Goal: Feedback & Contribution: Submit feedback/report problem

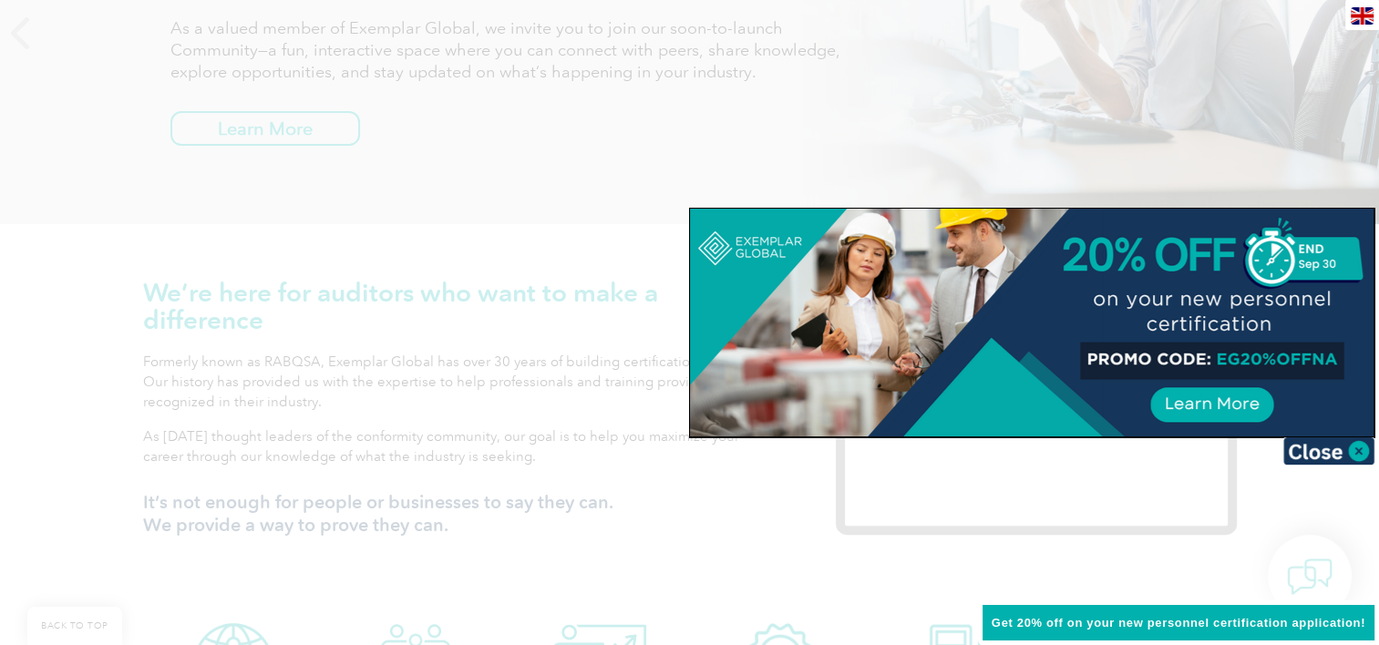
scroll to position [386, 0]
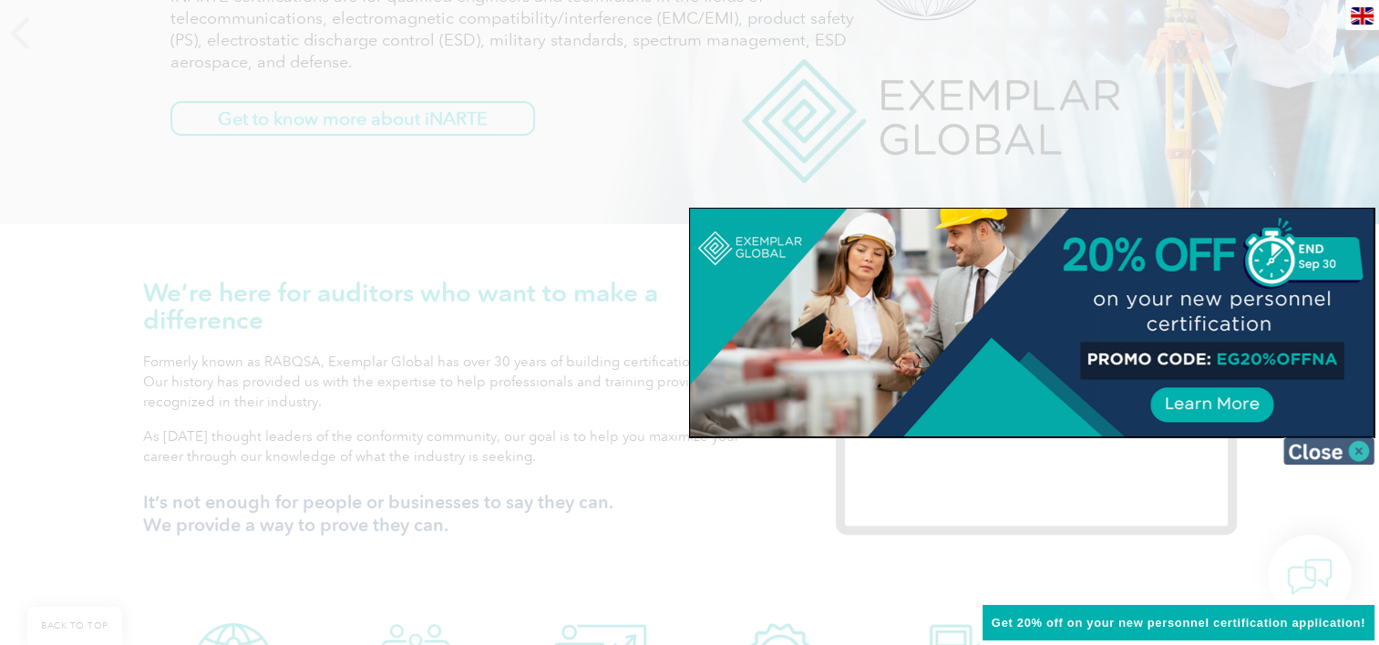
click at [1354, 447] on img at bounding box center [1328, 450] width 91 height 27
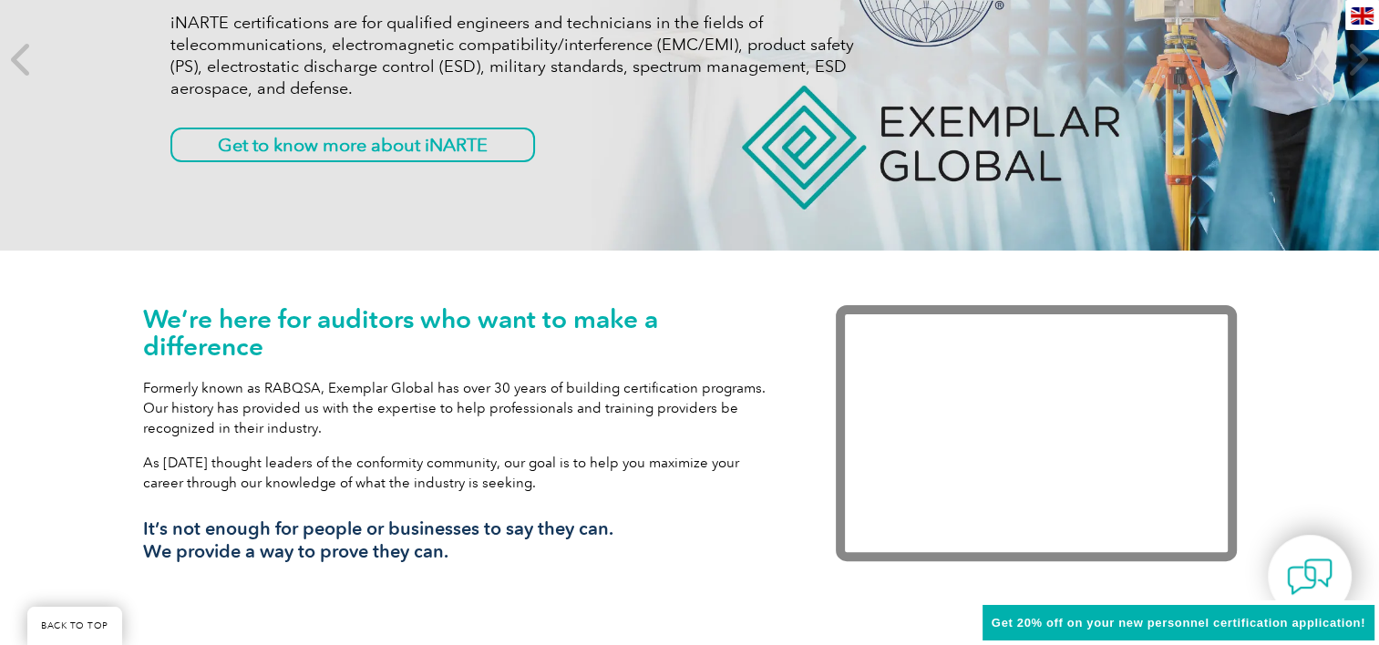
scroll to position [0, 0]
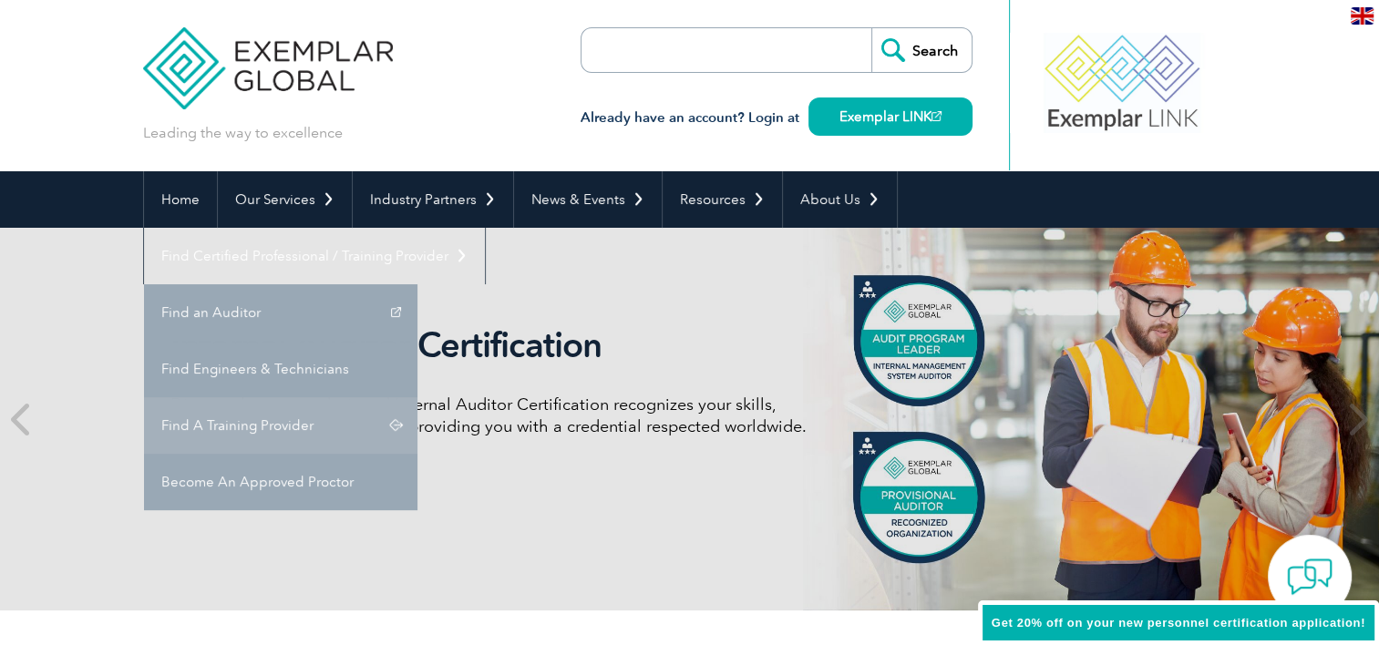
click at [417, 397] on link "Find A Training Provider" at bounding box center [280, 425] width 273 height 56
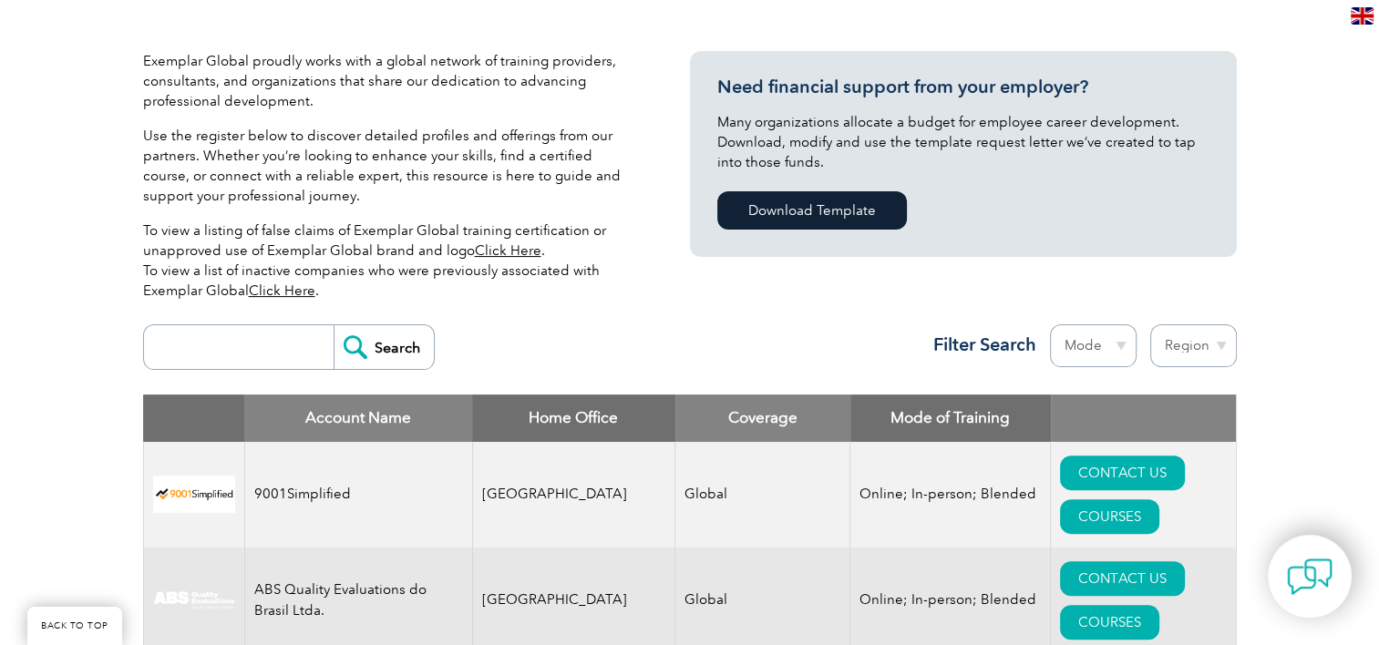
scroll to position [405, 0]
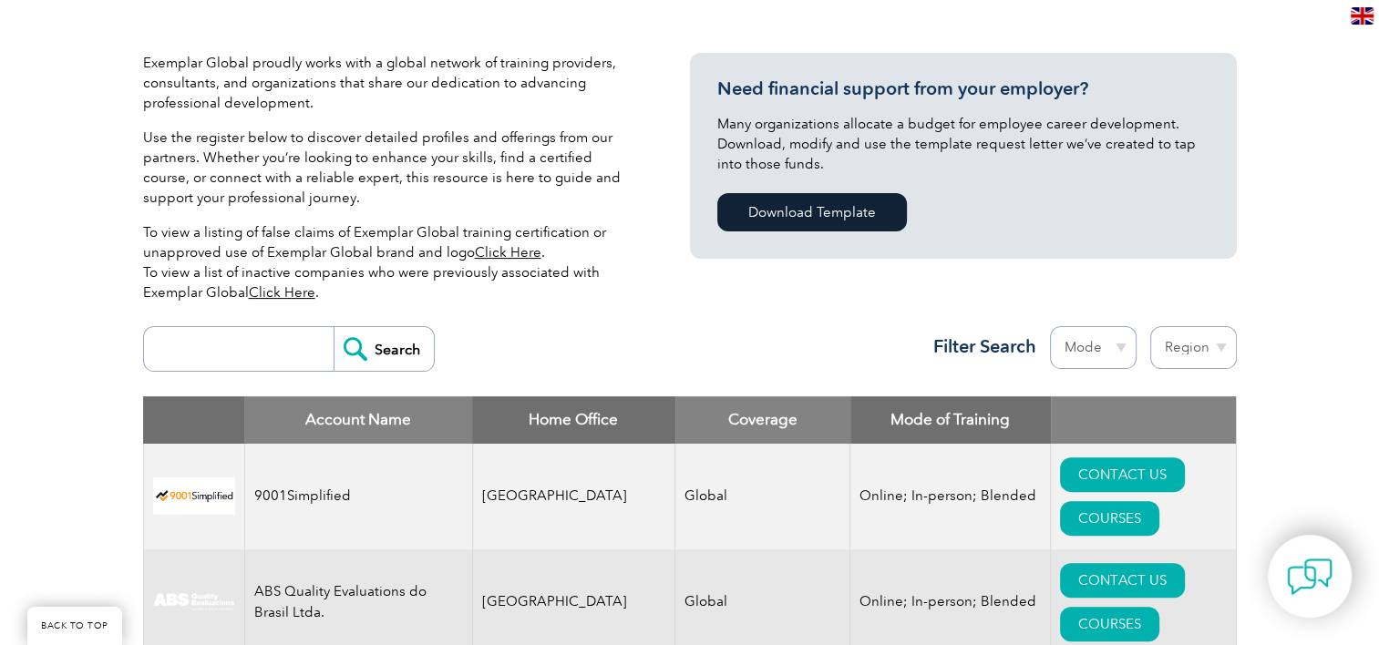
click at [161, 345] on input "search" at bounding box center [243, 349] width 180 height 44
type input "29993"
click at [334, 327] on input "Search" at bounding box center [384, 349] width 100 height 44
click at [347, 348] on input "Search" at bounding box center [384, 349] width 100 height 44
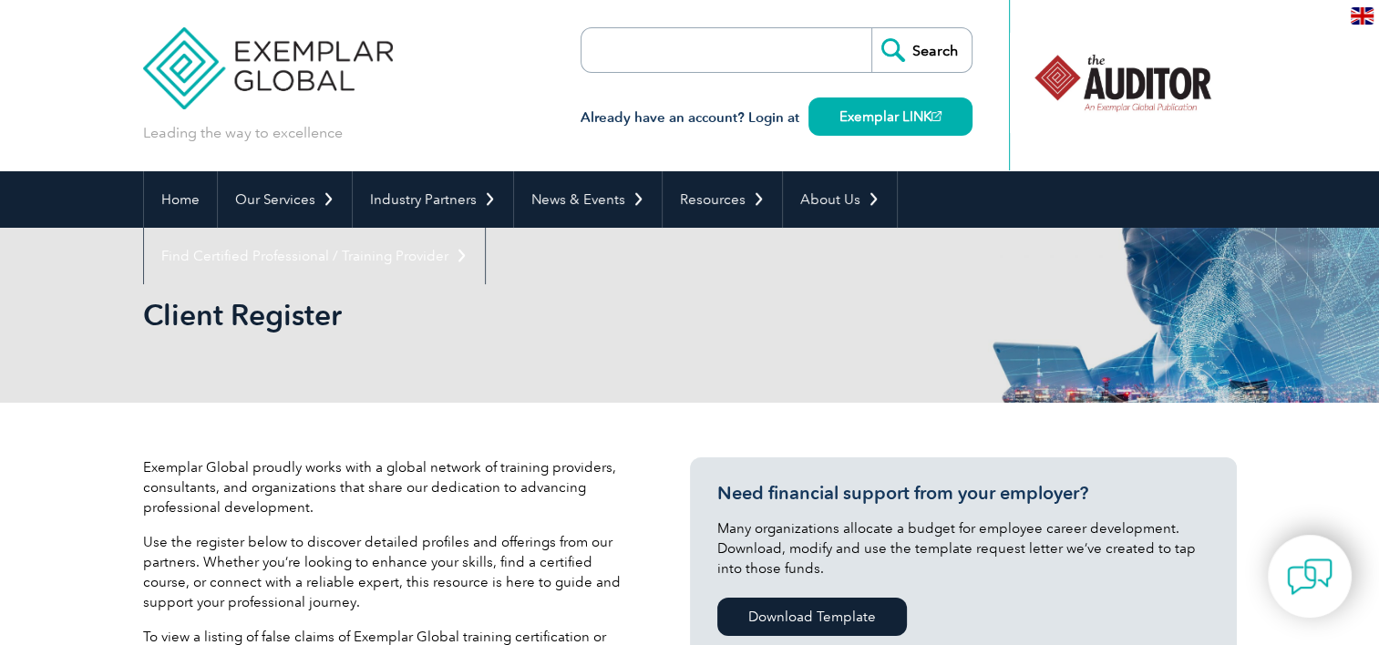
click at [738, 52] on input "search" at bounding box center [685, 50] width 191 height 44
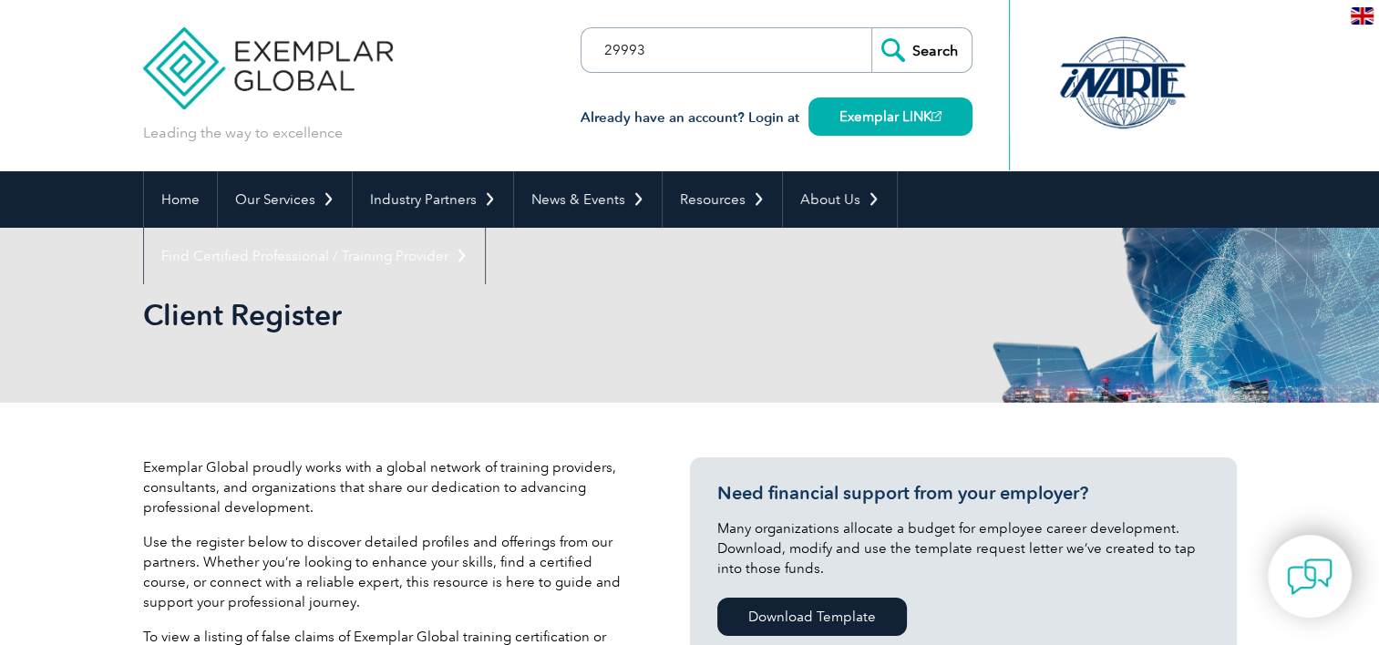
type input "29993"
click at [871, 28] on input "Search" at bounding box center [921, 50] width 100 height 44
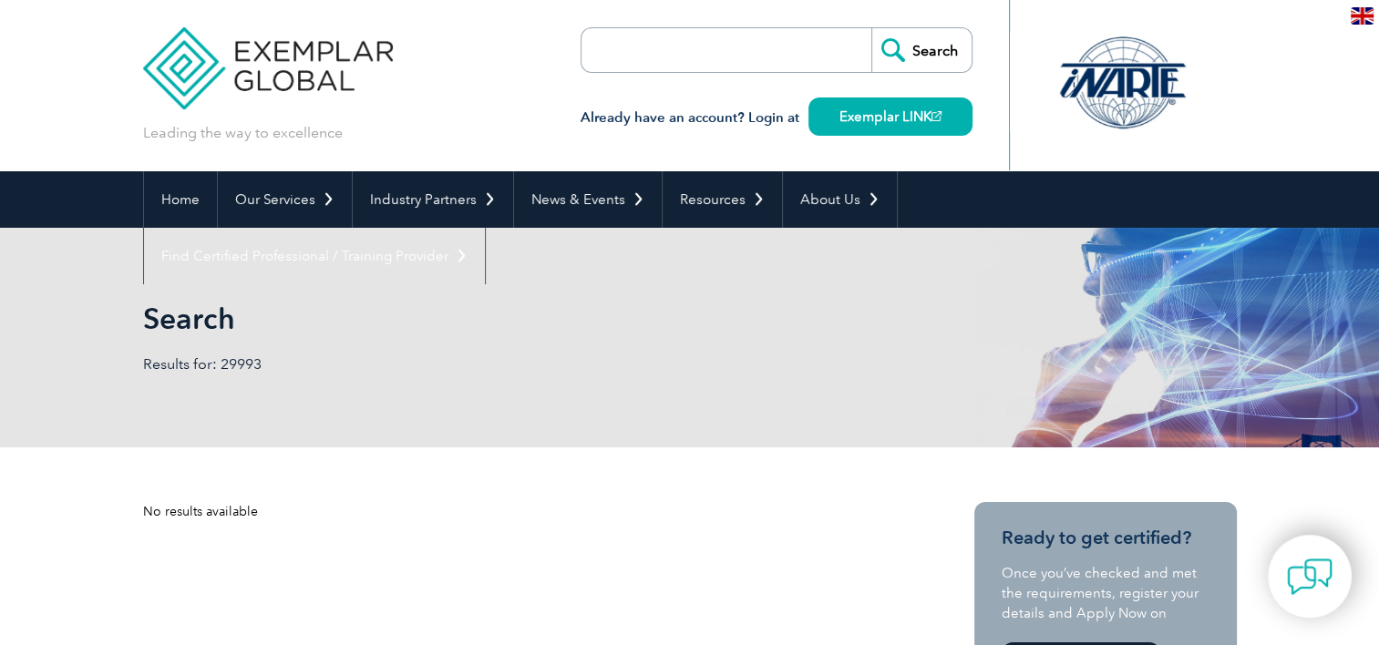
click at [689, 58] on input "search" at bounding box center [685, 50] width 191 height 44
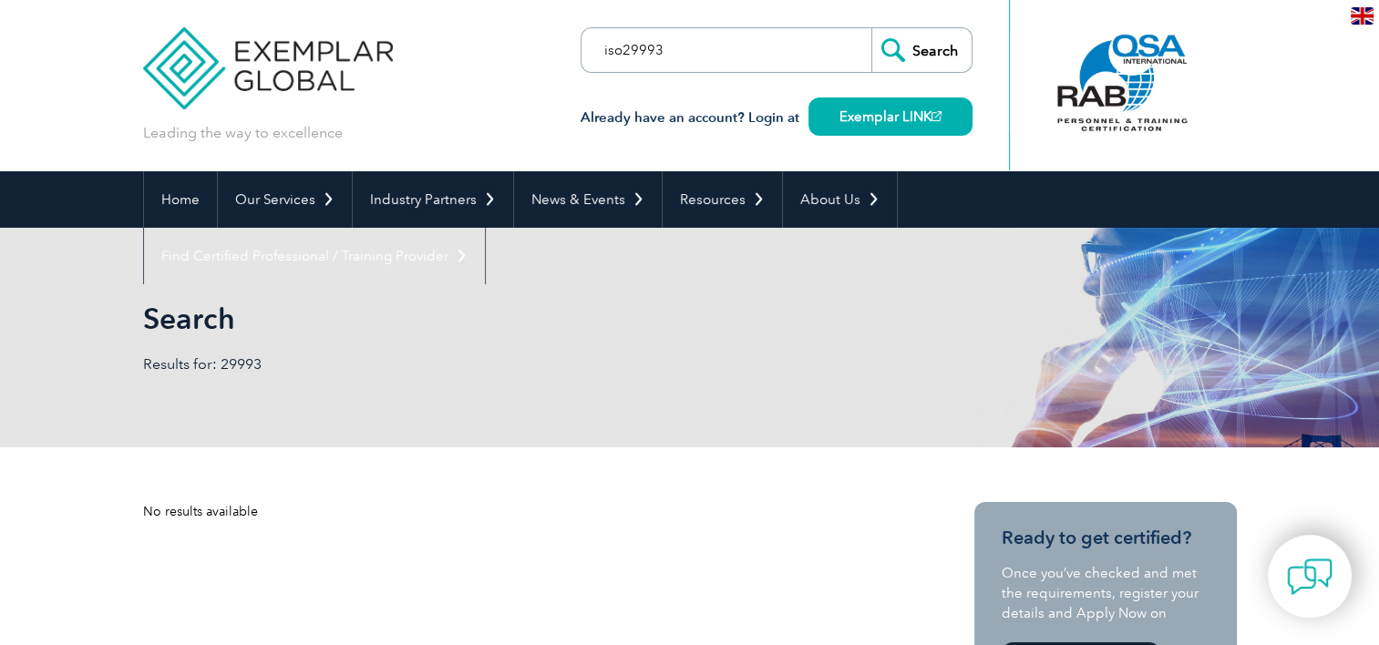
type input "iso29993"
click at [871, 28] on input "Search" at bounding box center [921, 50] width 100 height 44
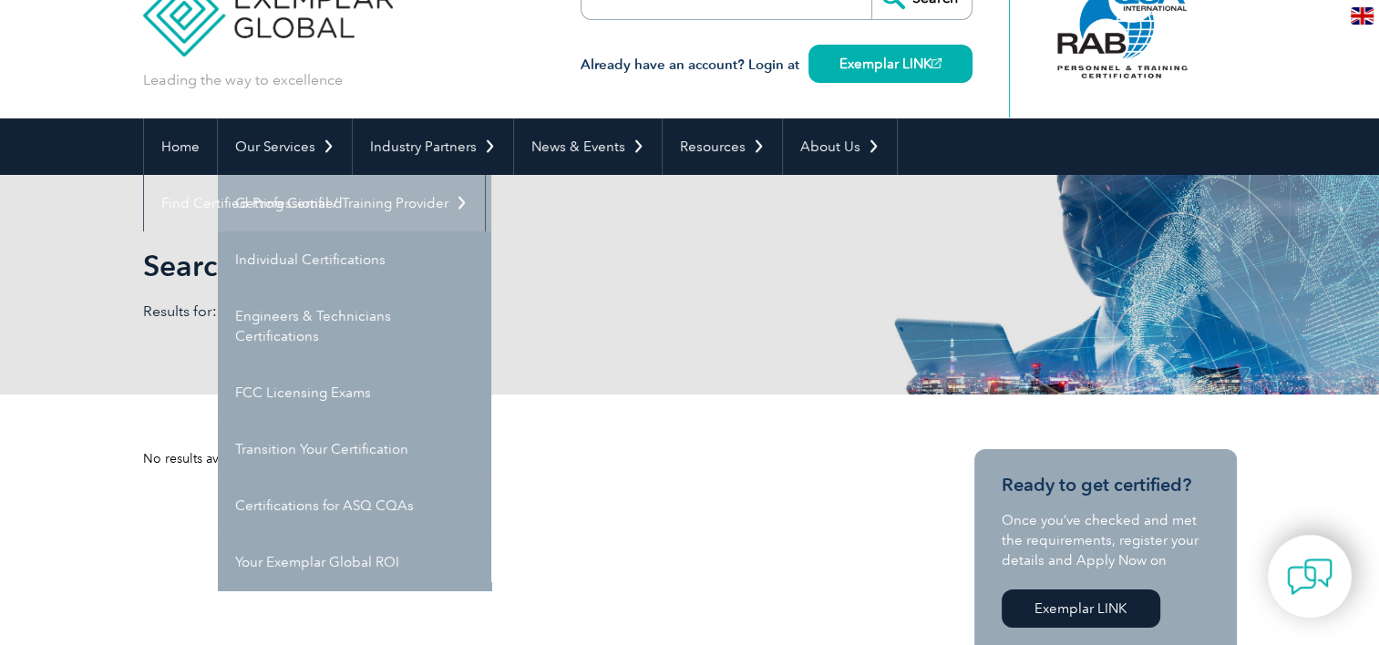
scroll to position [54, 0]
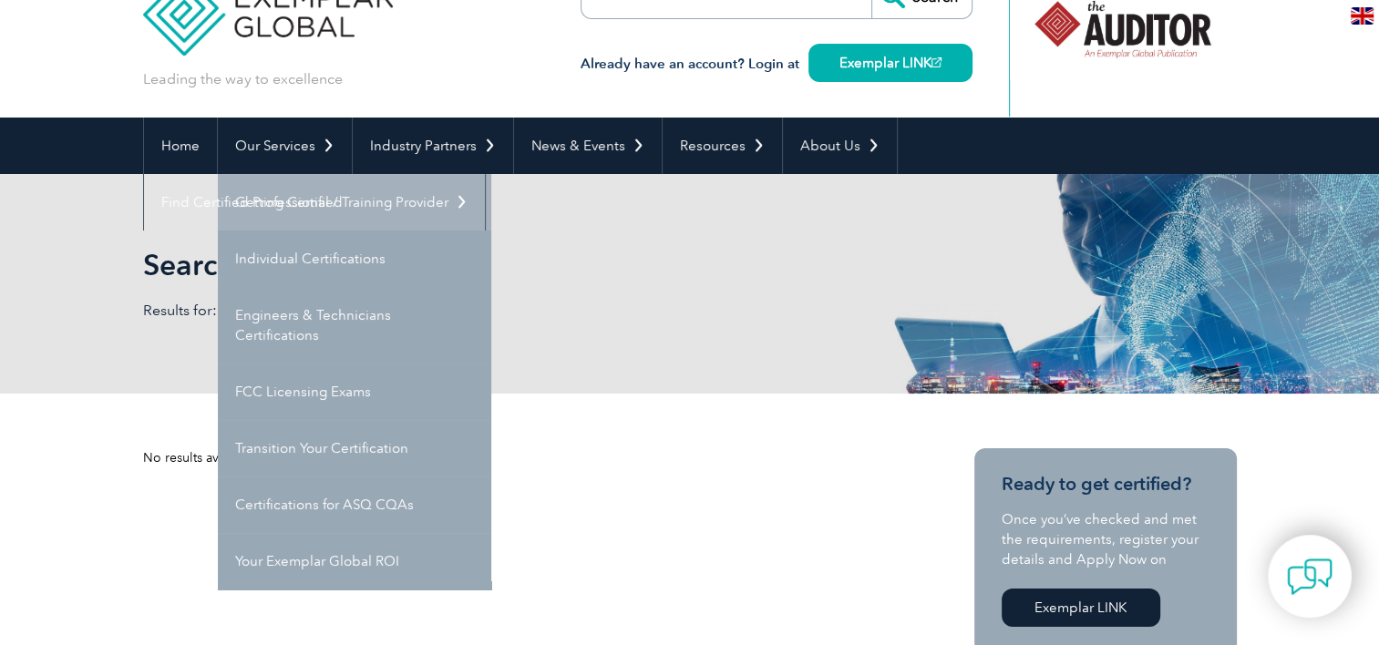
click at [372, 202] on link "Getting Certified" at bounding box center [354, 202] width 273 height 56
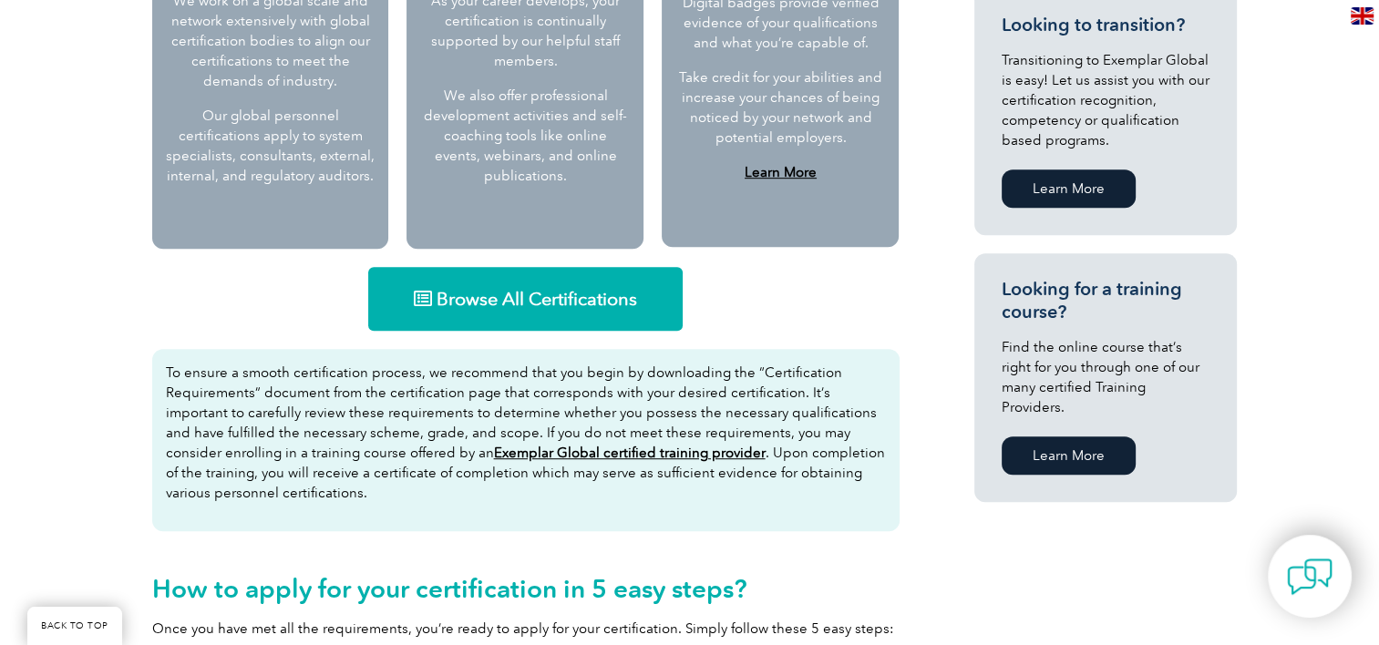
scroll to position [1009, 0]
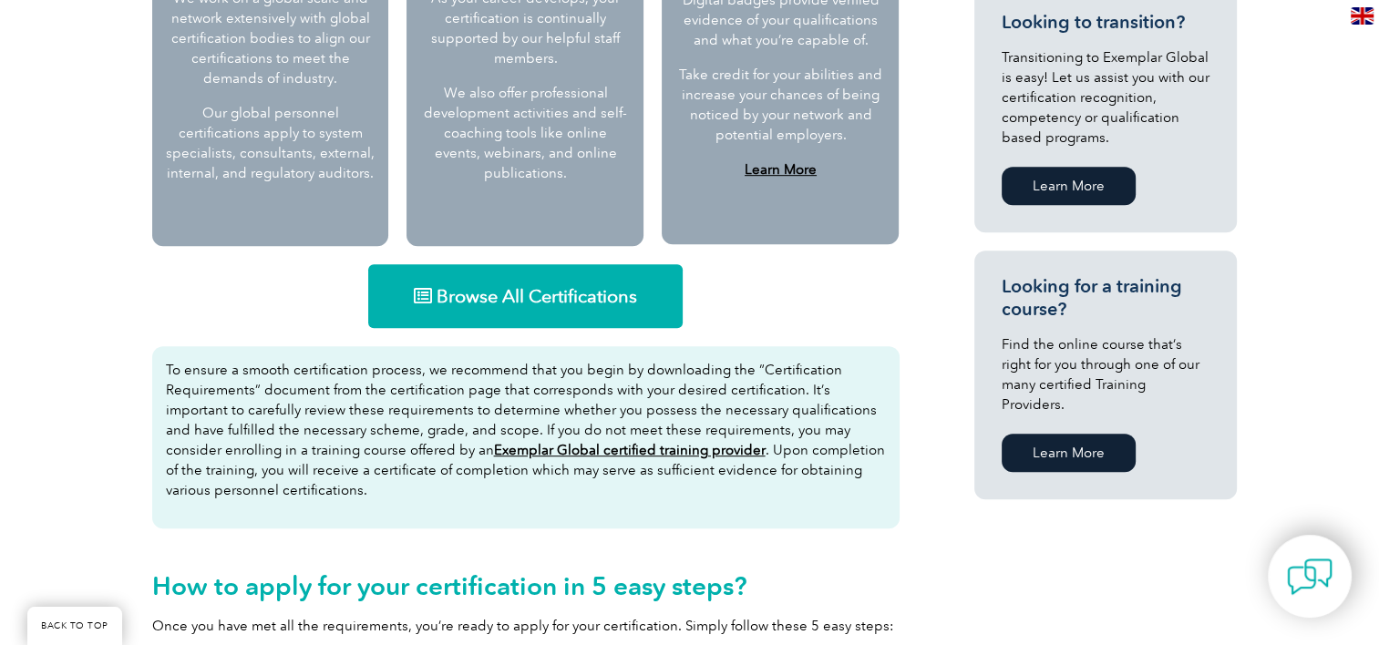
click at [511, 292] on span "Browse All Certifications" at bounding box center [536, 296] width 200 height 18
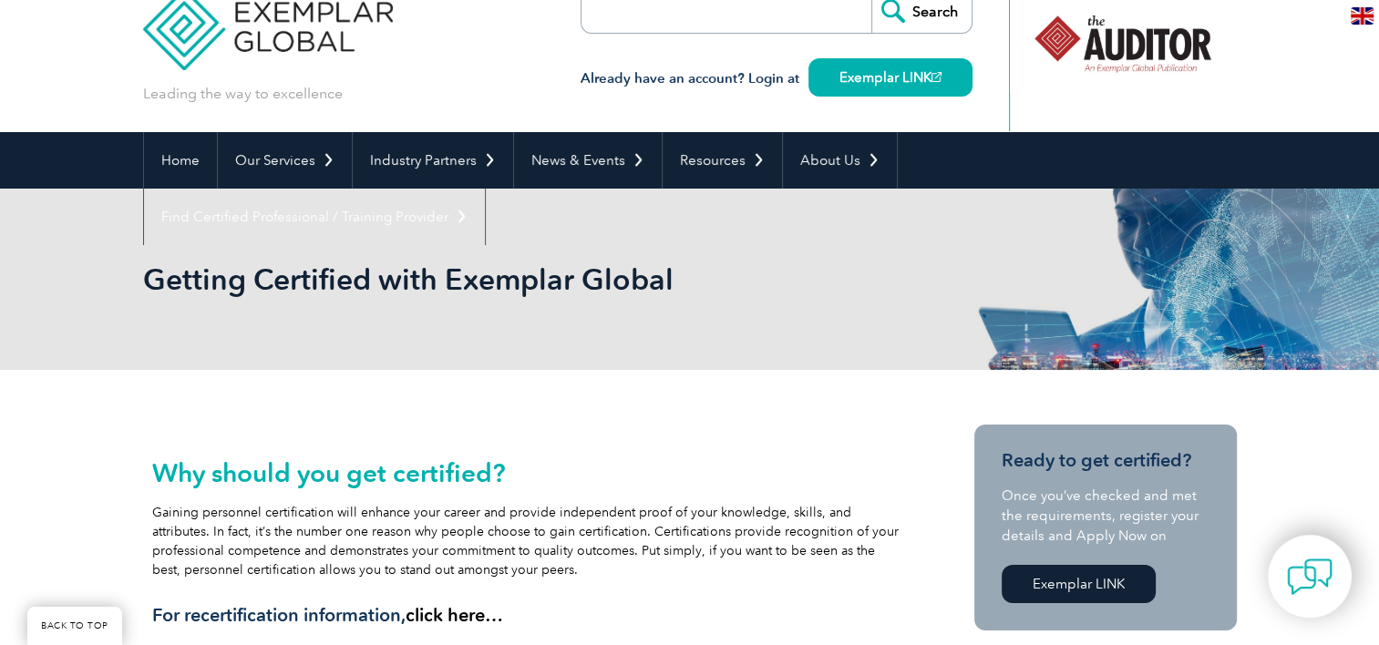
scroll to position [0, 0]
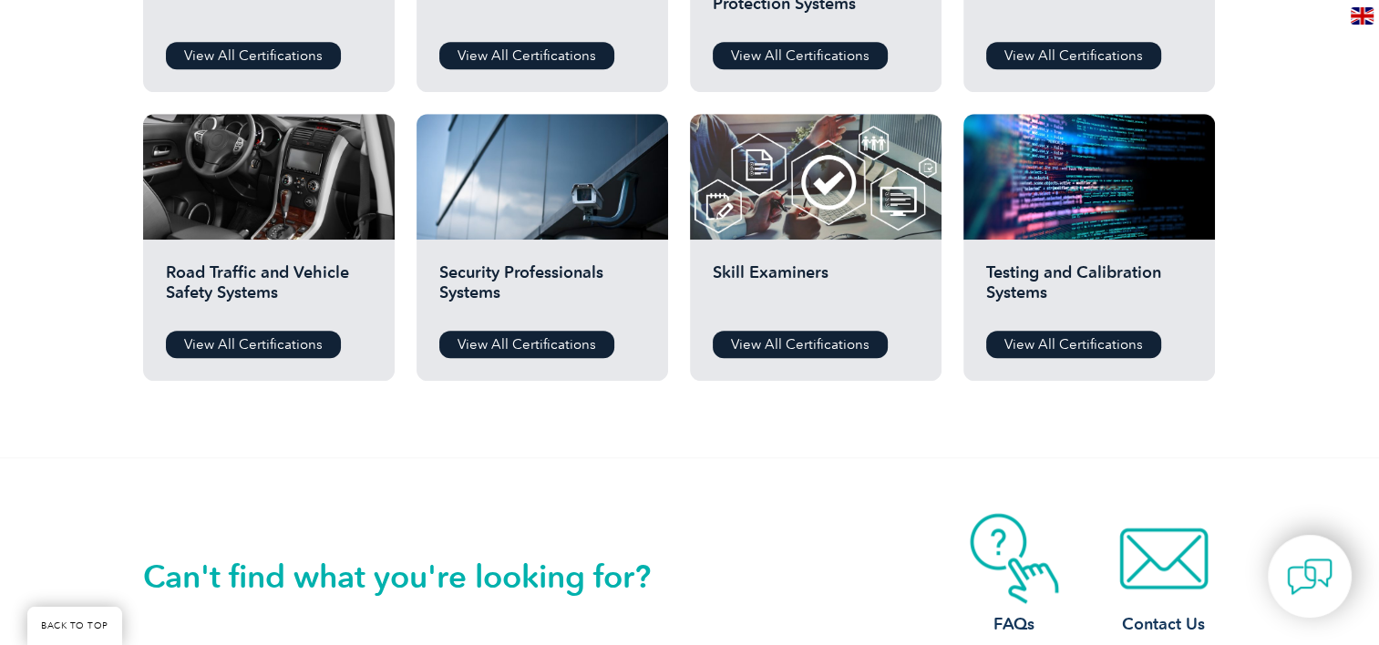
scroll to position [1451, 0]
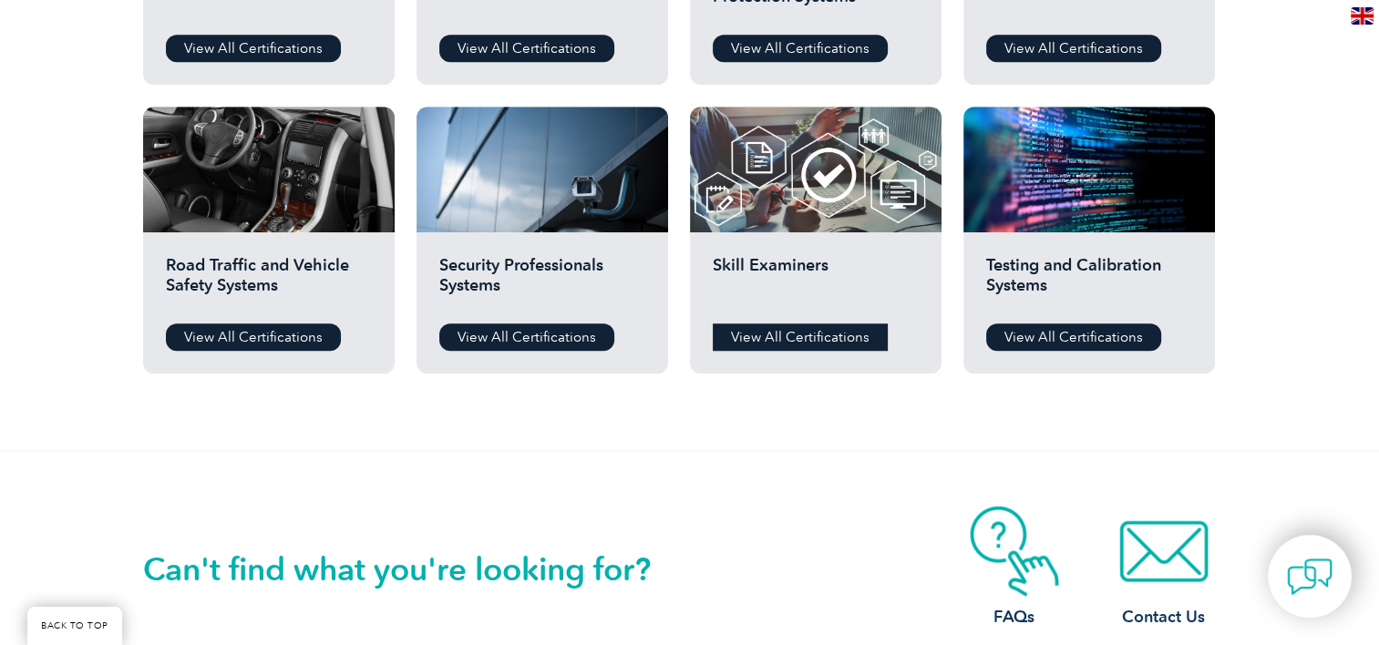
click at [794, 339] on link "View All Certifications" at bounding box center [800, 336] width 175 height 27
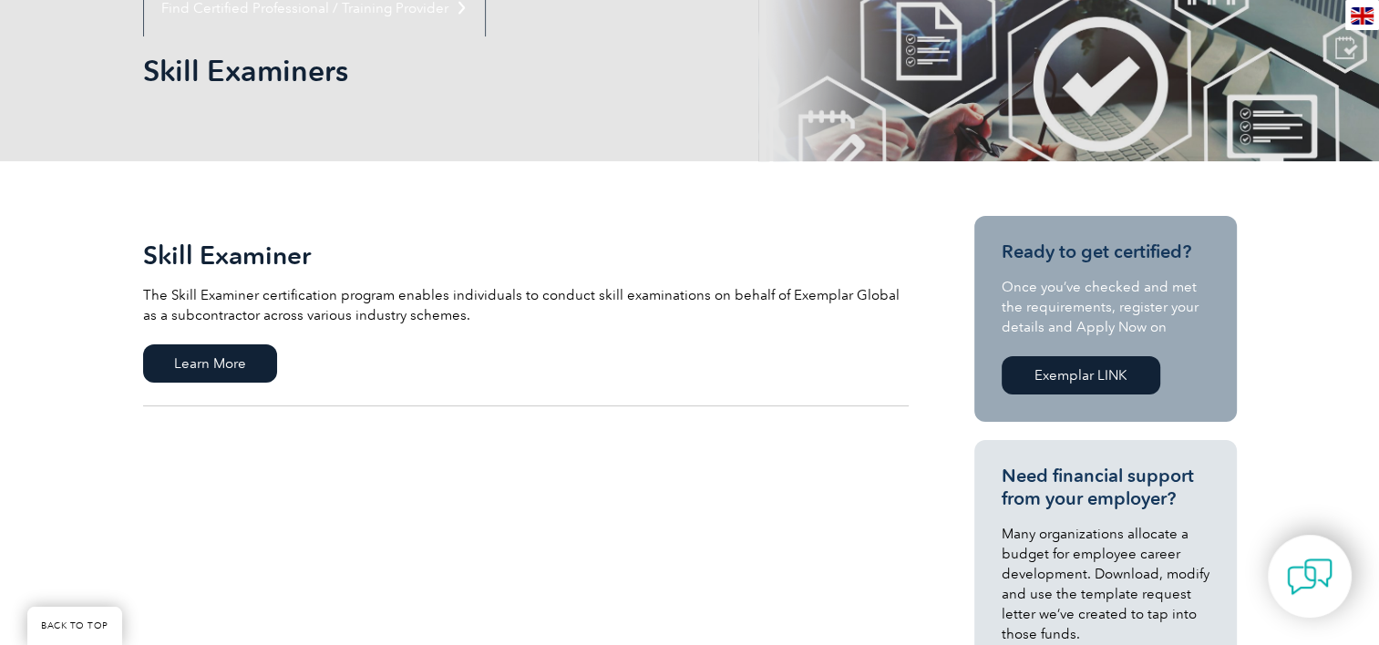
scroll to position [199, 0]
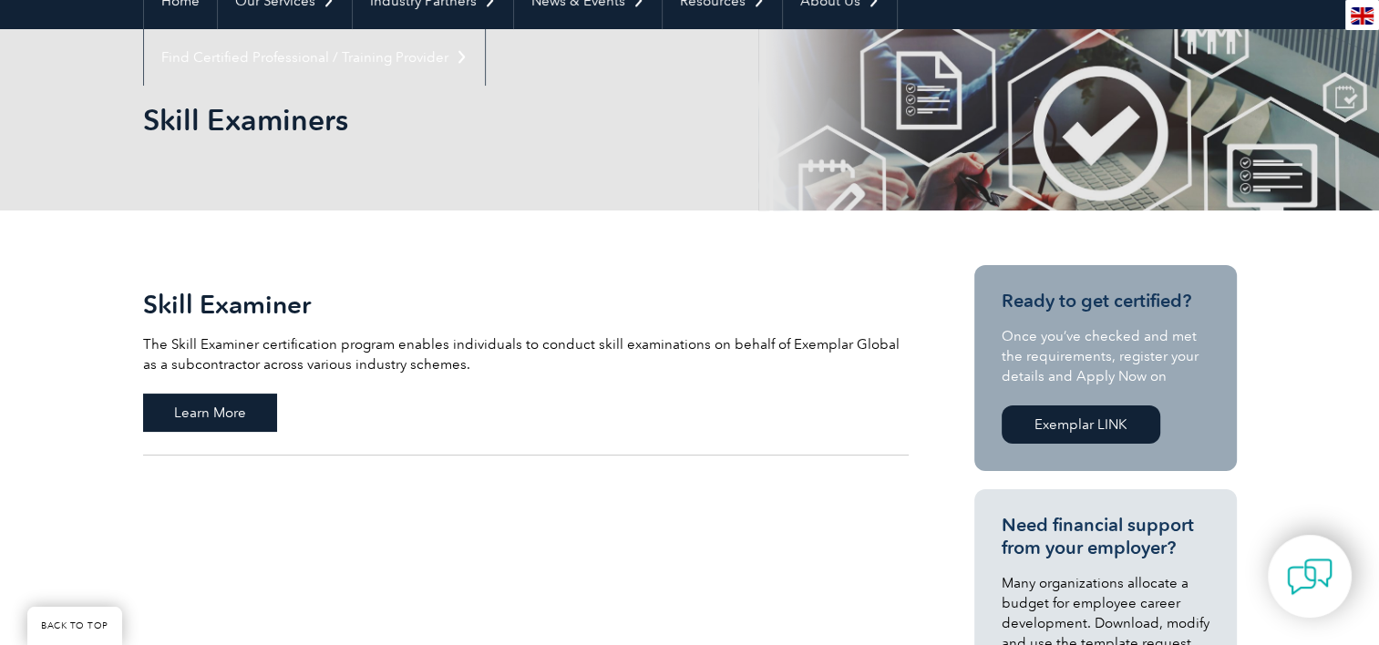
click at [221, 417] on span "Learn More" at bounding box center [210, 413] width 134 height 38
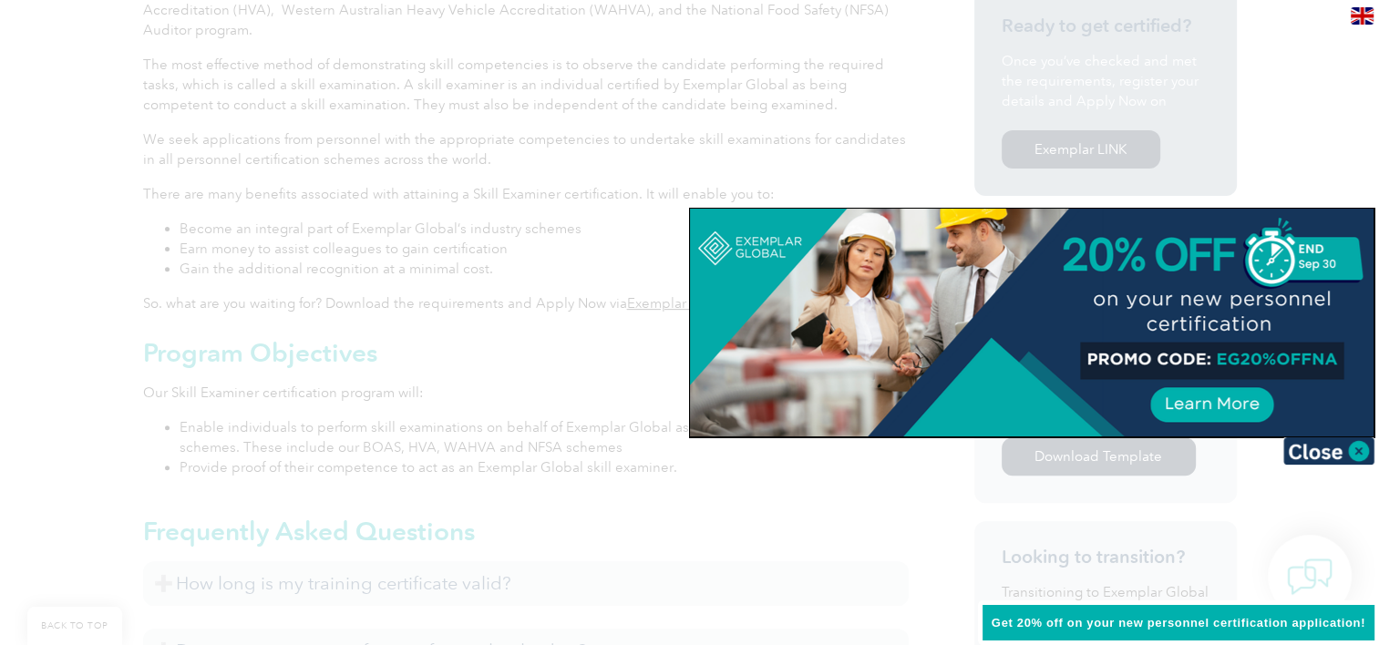
scroll to position [609, 0]
click at [1360, 449] on img at bounding box center [1328, 450] width 91 height 27
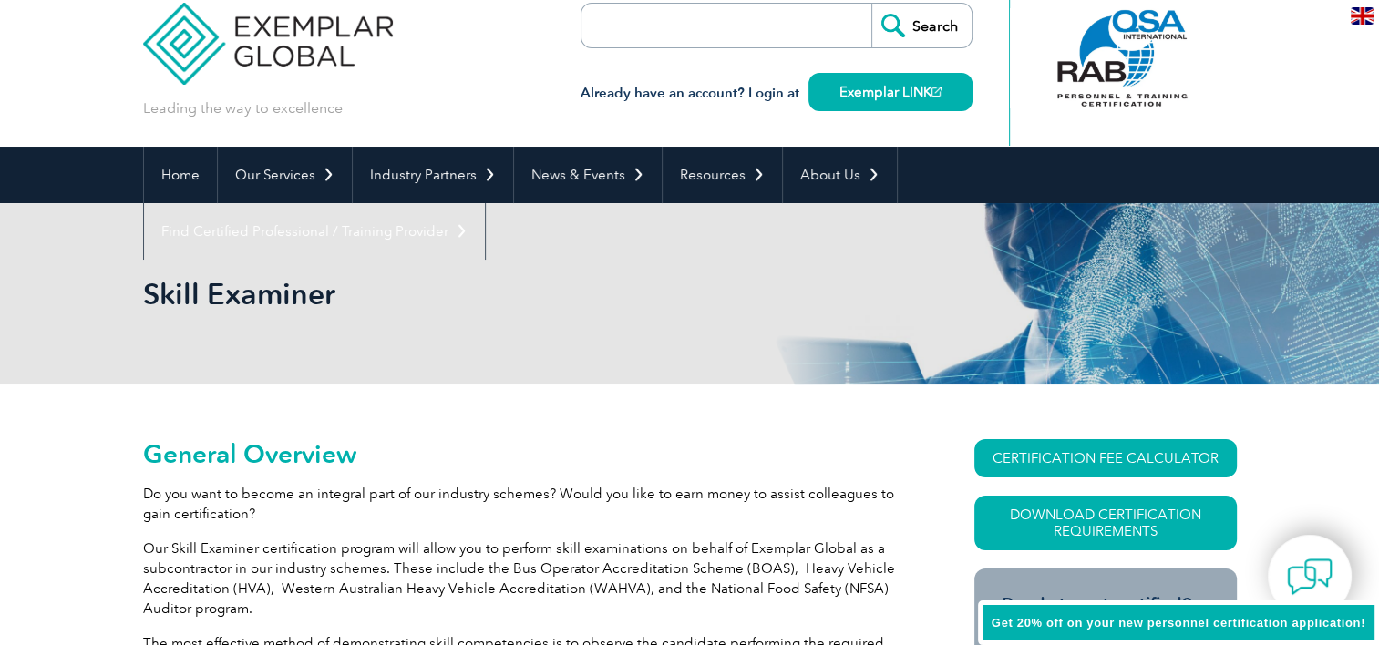
scroll to position [0, 0]
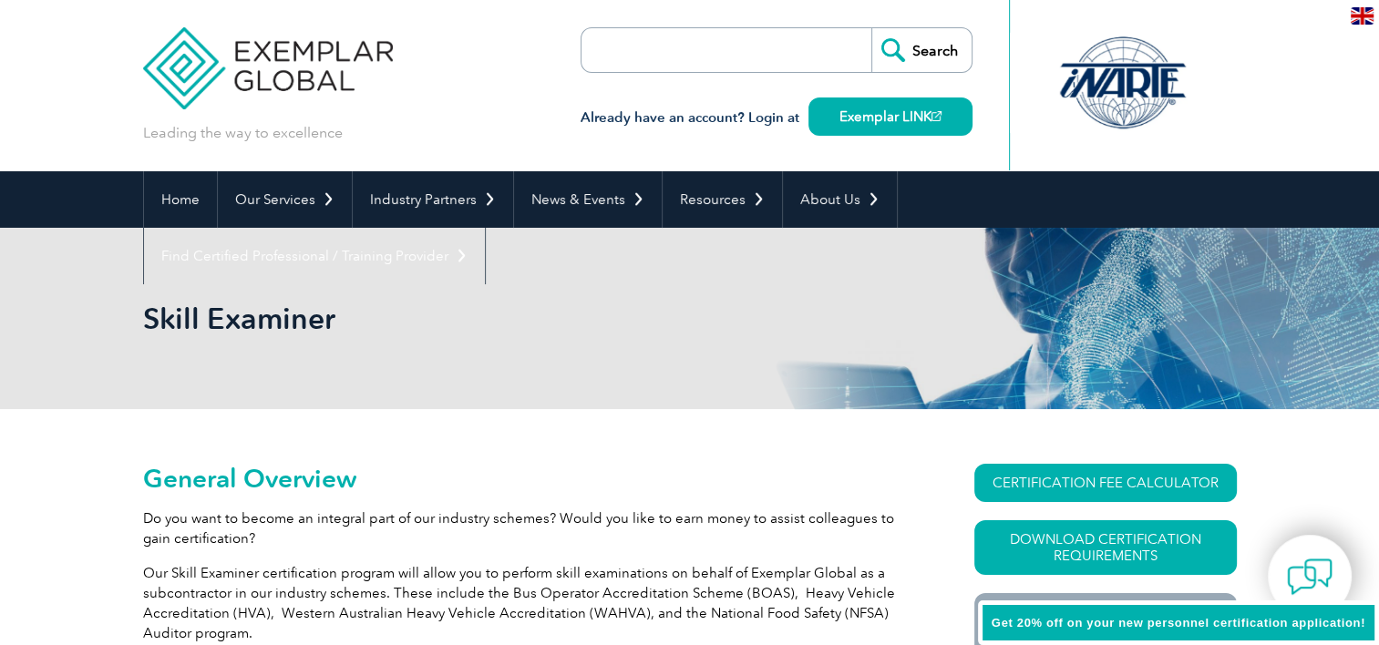
click at [675, 56] on input "search" at bounding box center [685, 50] width 191 height 44
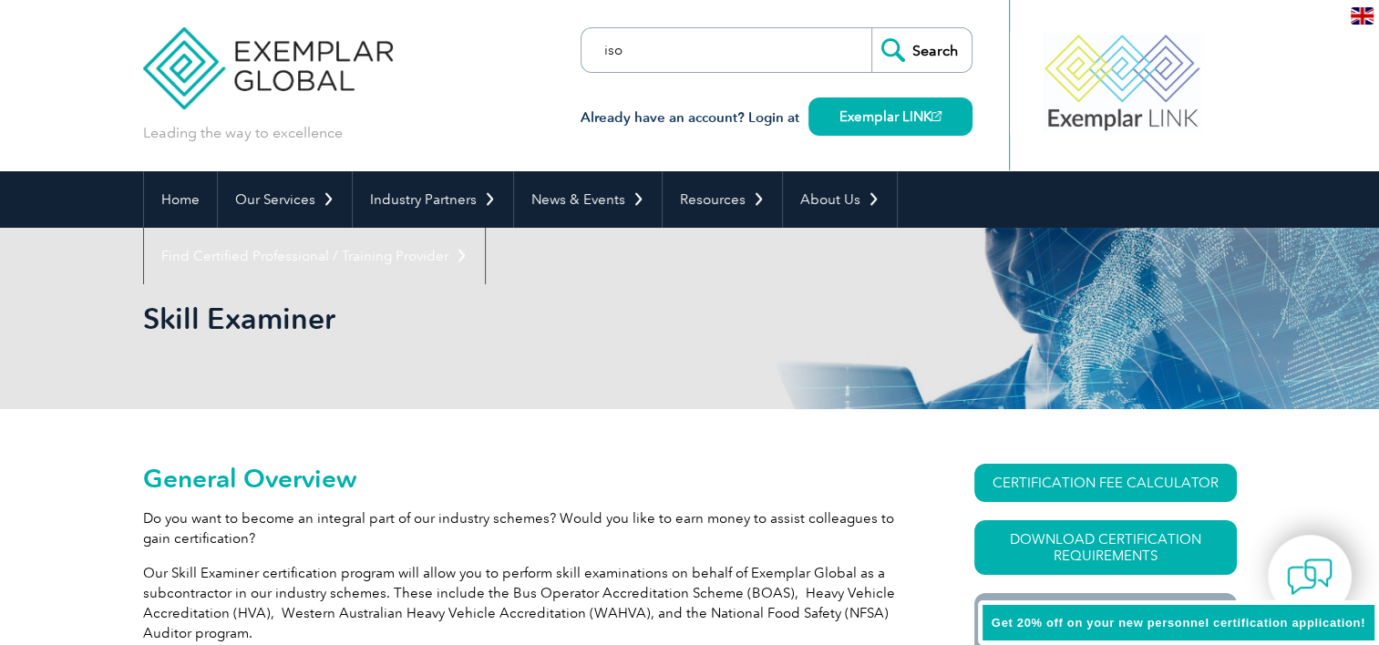
type input "iso"
click at [871, 28] on input "Search" at bounding box center [921, 50] width 100 height 44
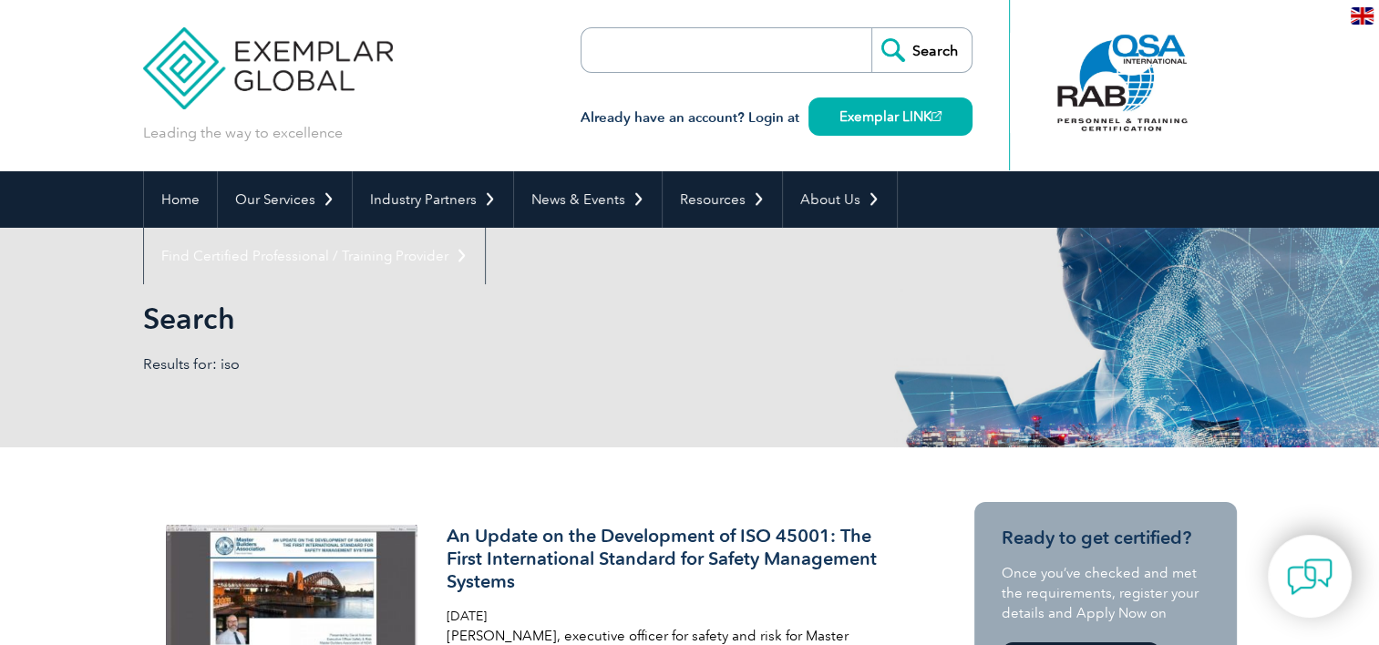
click at [641, 50] on input "search" at bounding box center [685, 50] width 191 height 44
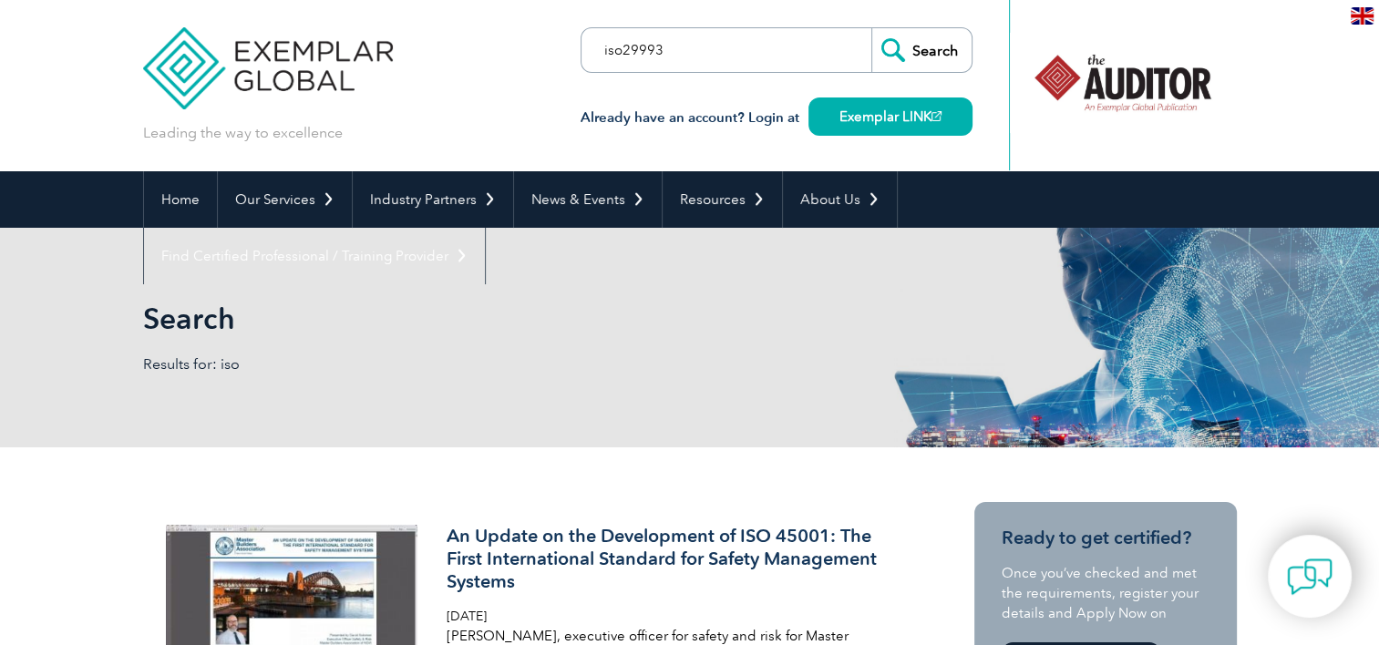
click at [621, 52] on input "iso29993" at bounding box center [685, 50] width 191 height 44
type input "iso 29993"
click at [871, 28] on input "Search" at bounding box center [921, 50] width 100 height 44
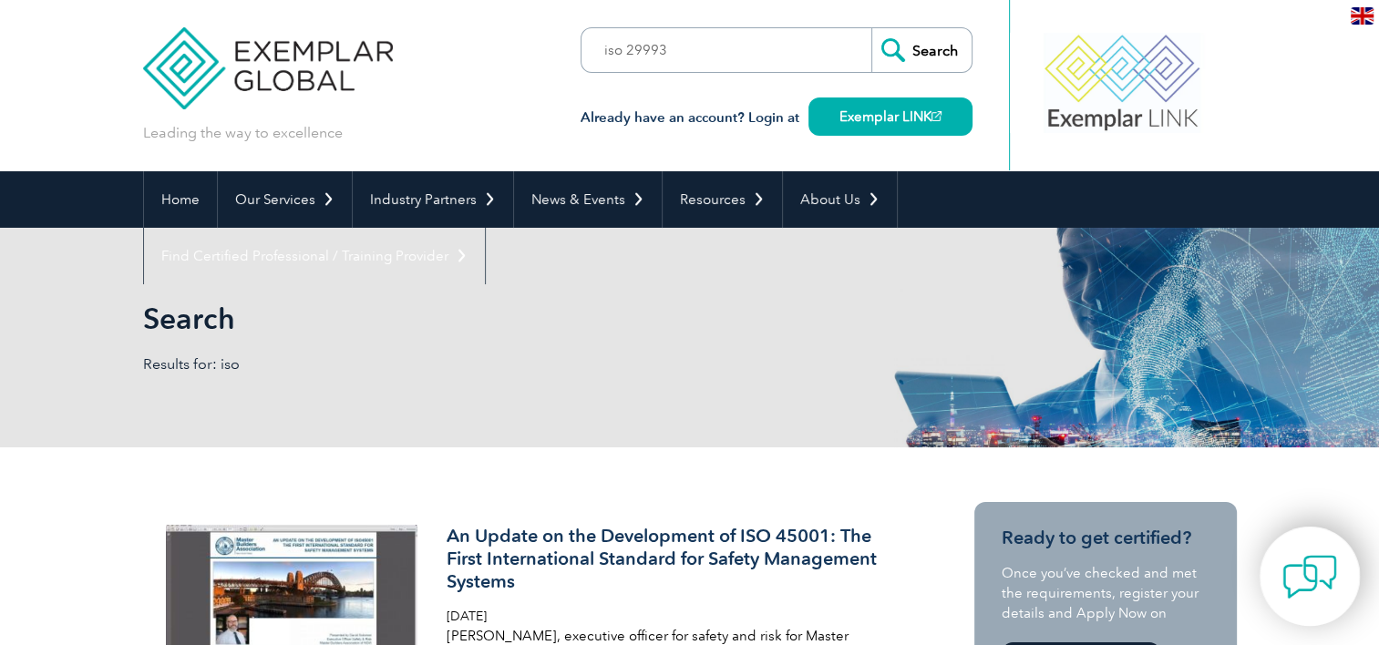
click at [1288, 568] on img at bounding box center [1309, 576] width 55 height 55
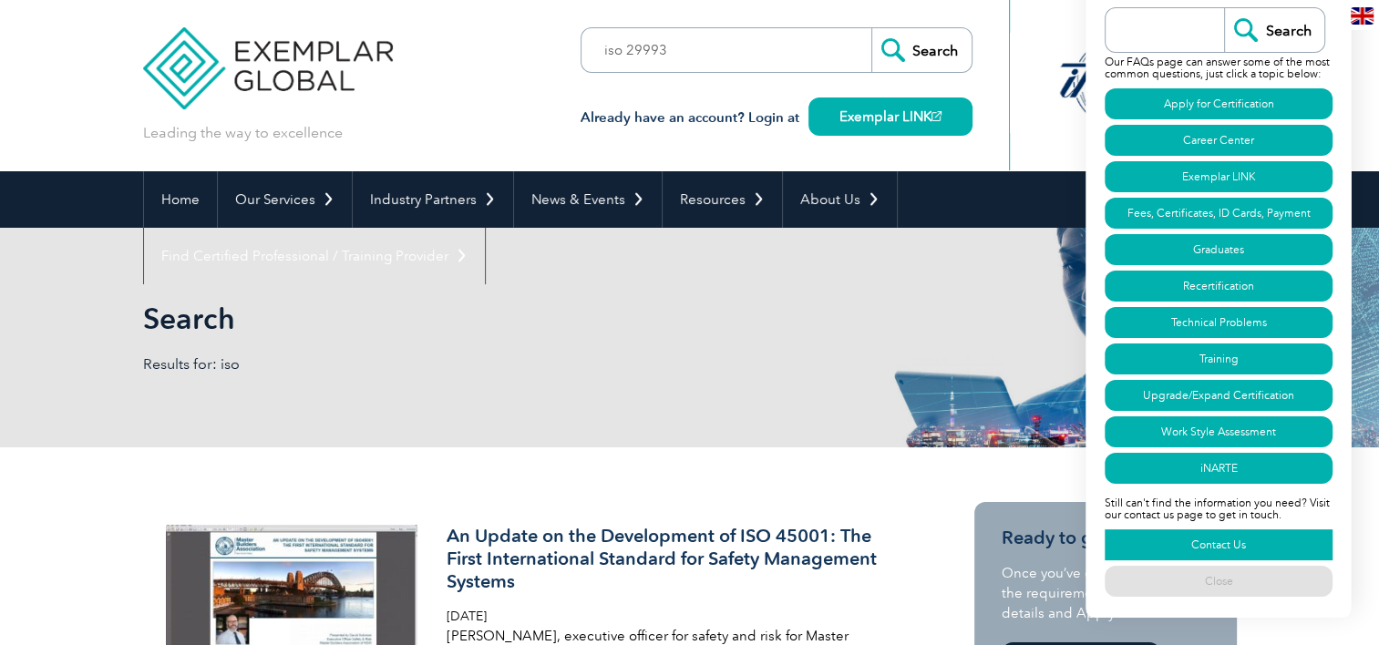
click at [1170, 540] on link "Contact Us" at bounding box center [1218, 544] width 228 height 31
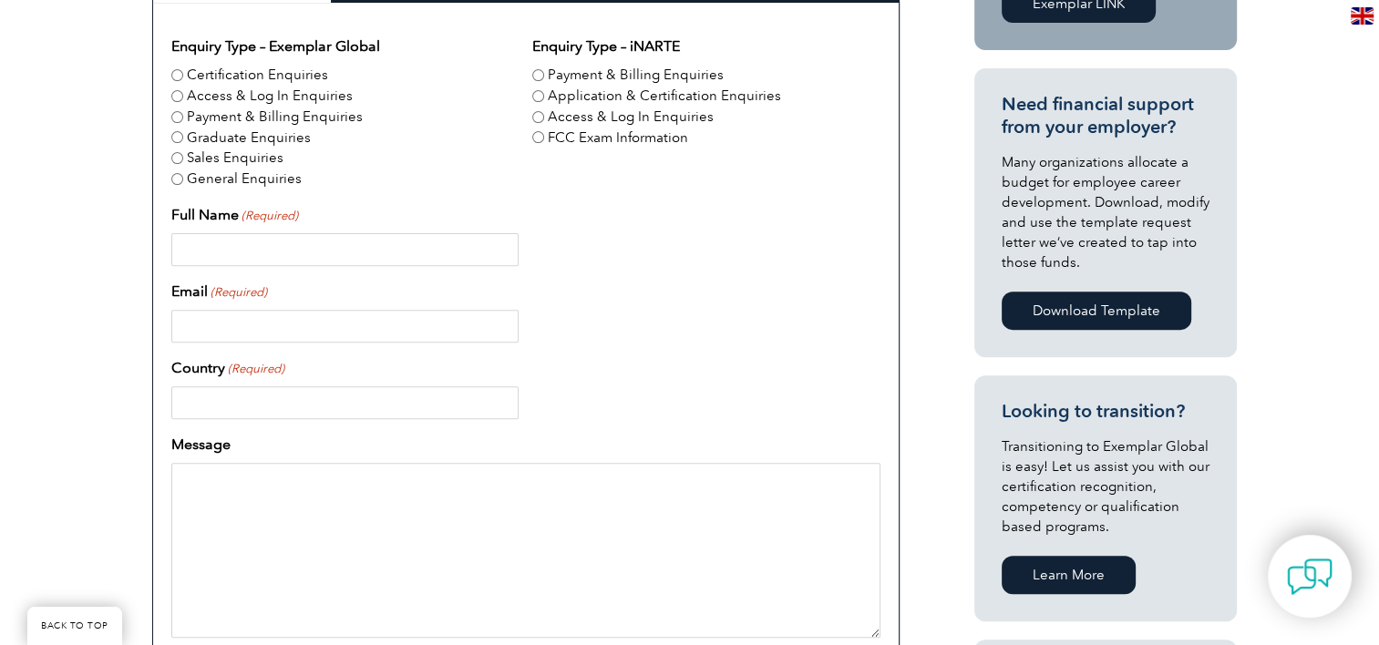
scroll to position [621, 0]
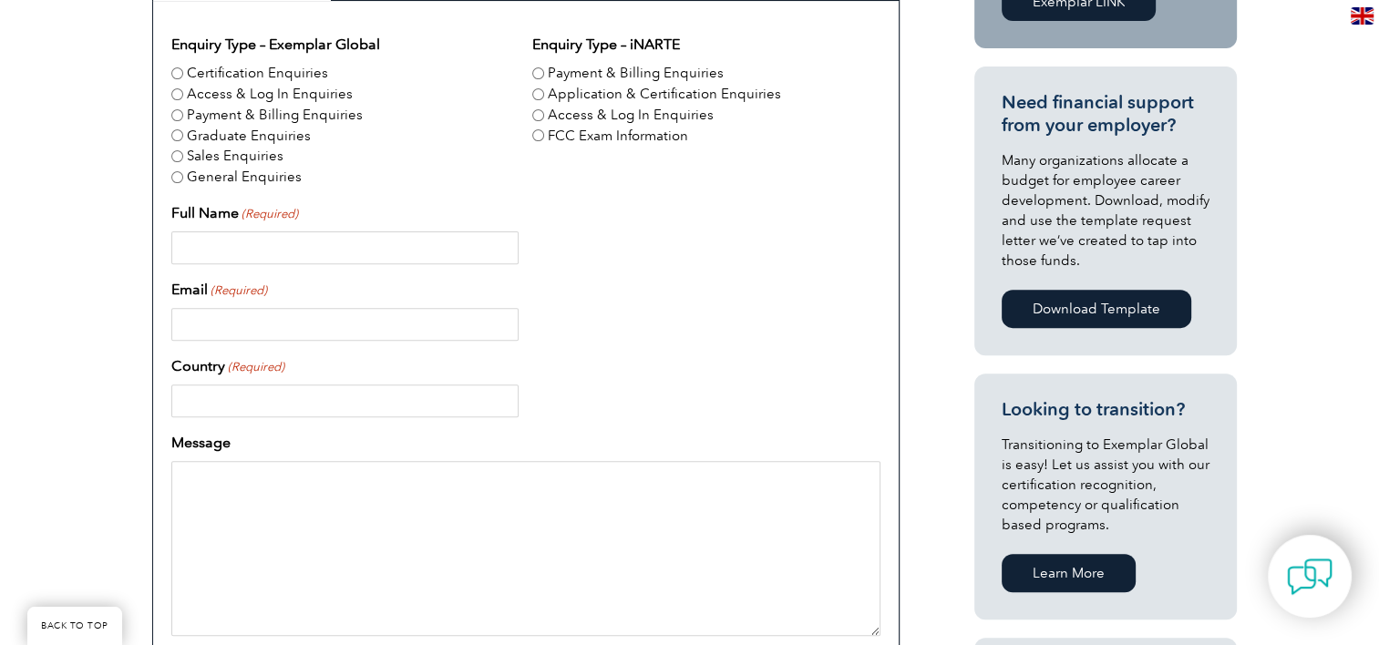
click at [179, 75] on input "Certification Enquiries" at bounding box center [177, 73] width 12 height 12
radio input "true"
click at [295, 510] on textarea "Message" at bounding box center [525, 548] width 709 height 175
paste textarea "Dear Exemplar Global Team, I hope this message finds you well. I am writing to …"
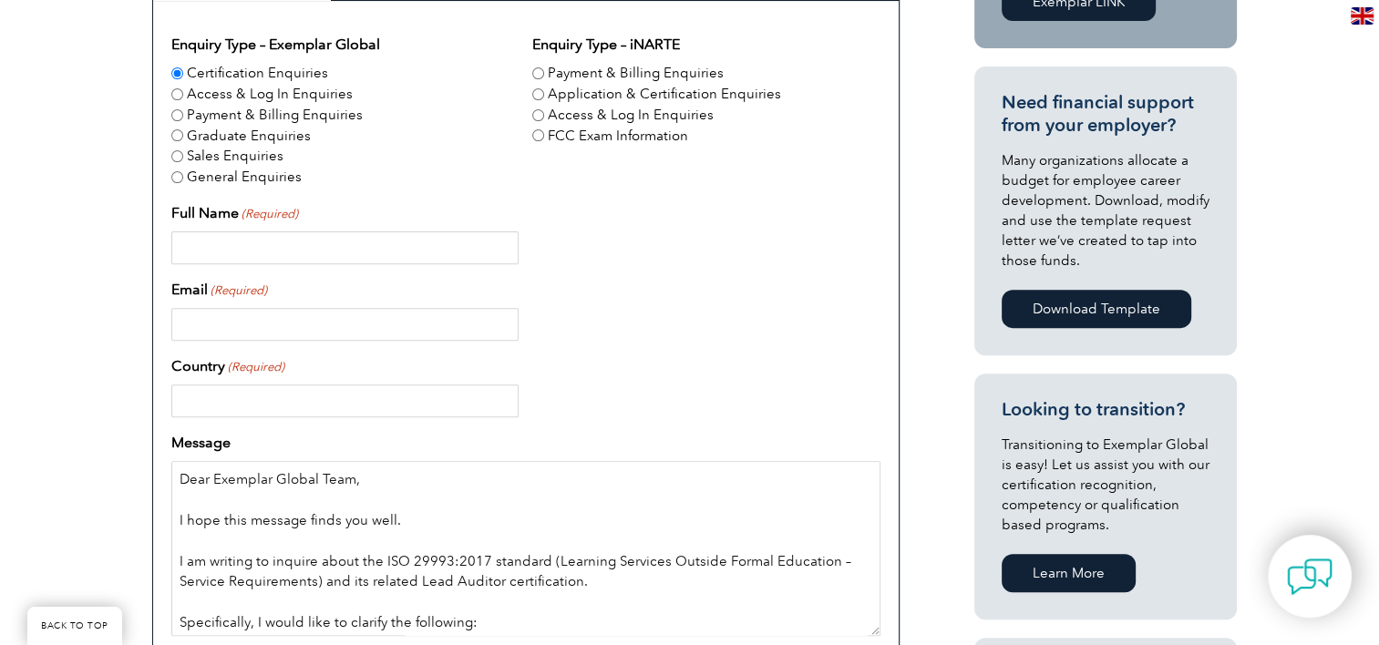
scroll to position [262, 0]
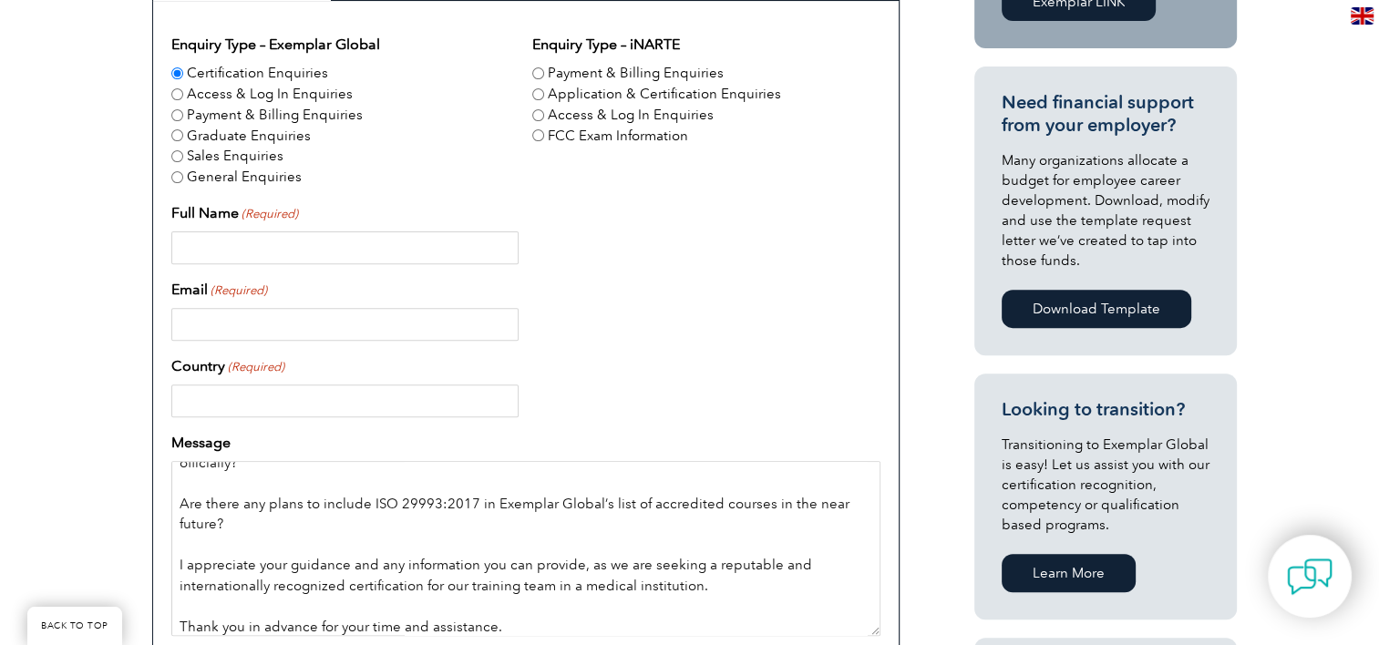
type textarea "Dear Exemplar Global Team, I hope this message finds you well. I am writing to …"
click at [226, 405] on input "Country (Required)" at bounding box center [344, 401] width 347 height 33
type input "Iraq"
type input "Bilal Samman"
type input "b-samman83@hotmail.com"
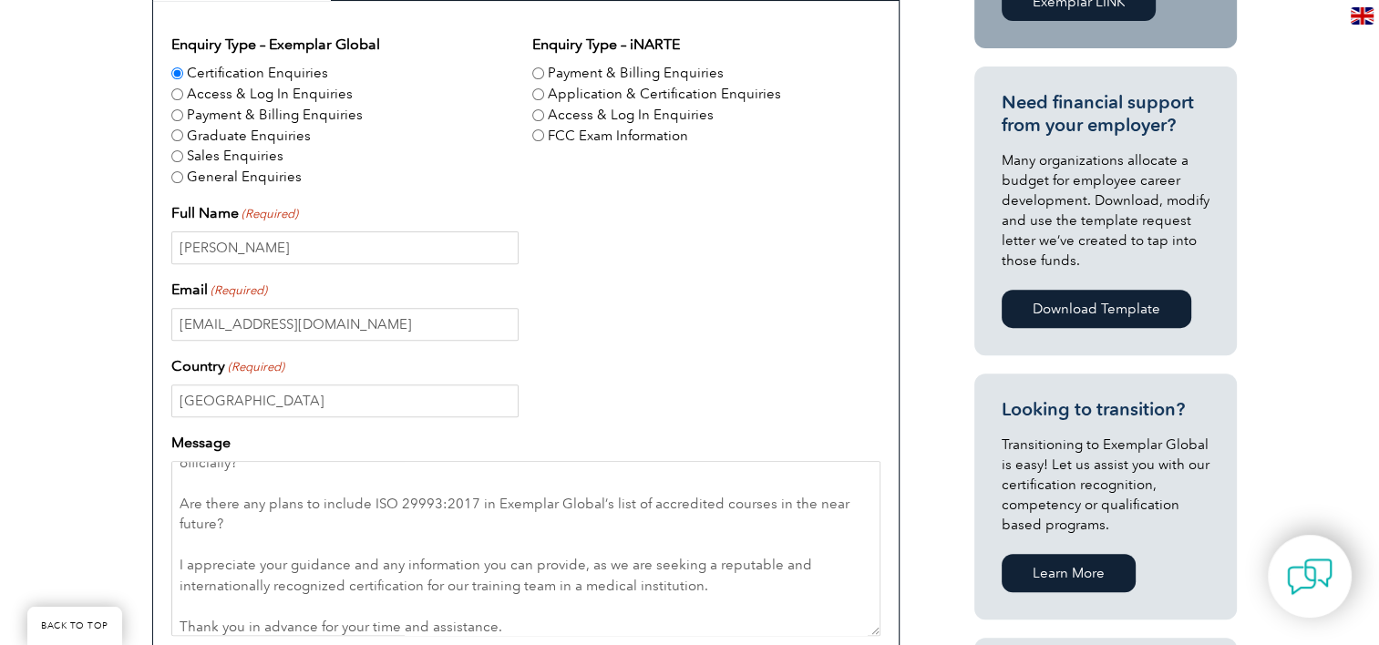
type input "07771080299"
click at [180, 245] on input "Bilal Samman" at bounding box center [344, 247] width 347 height 33
click at [243, 247] on input "MHD Bilal Samman" at bounding box center [344, 247] width 347 height 33
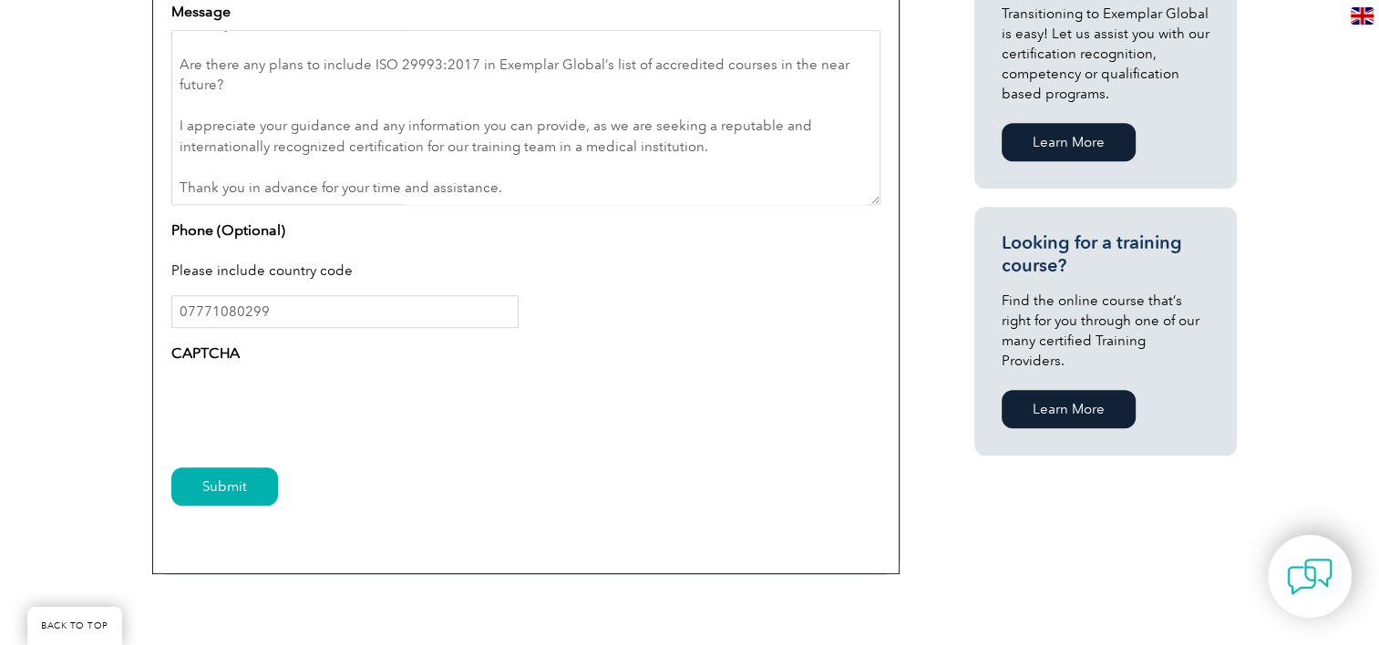
scroll to position [1061, 0]
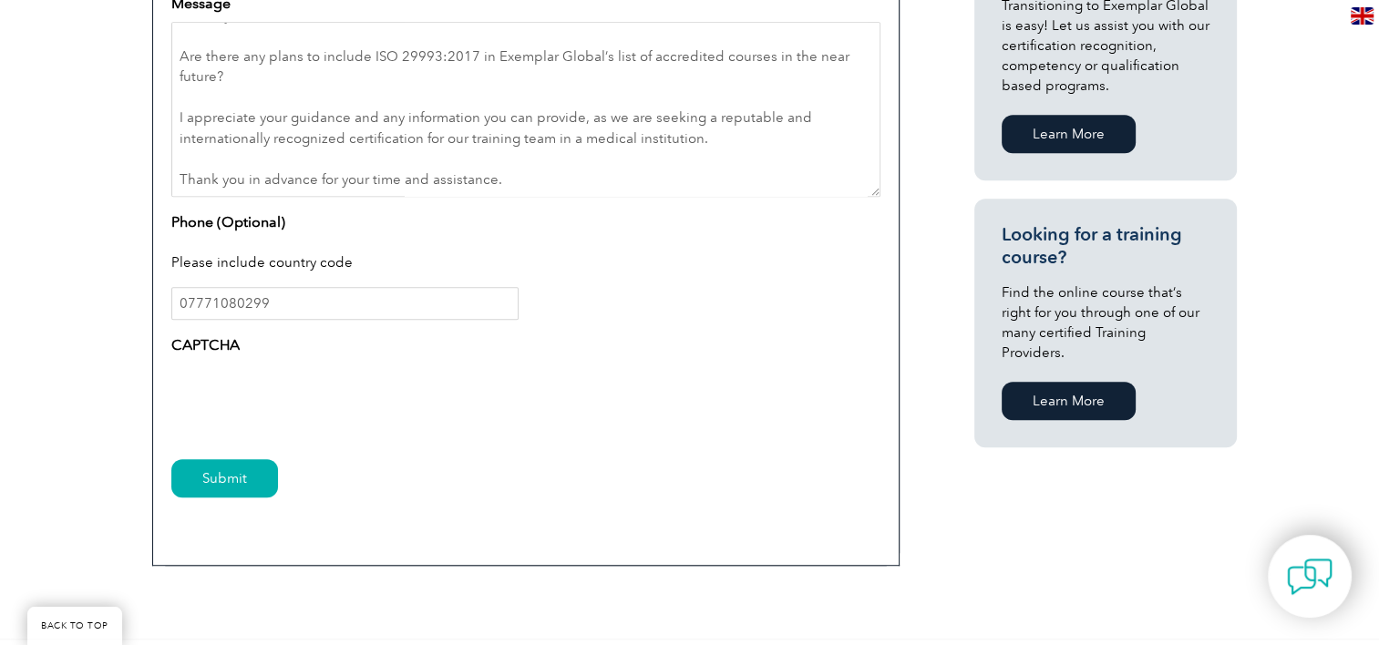
type input "MHD Bilal AlSamman"
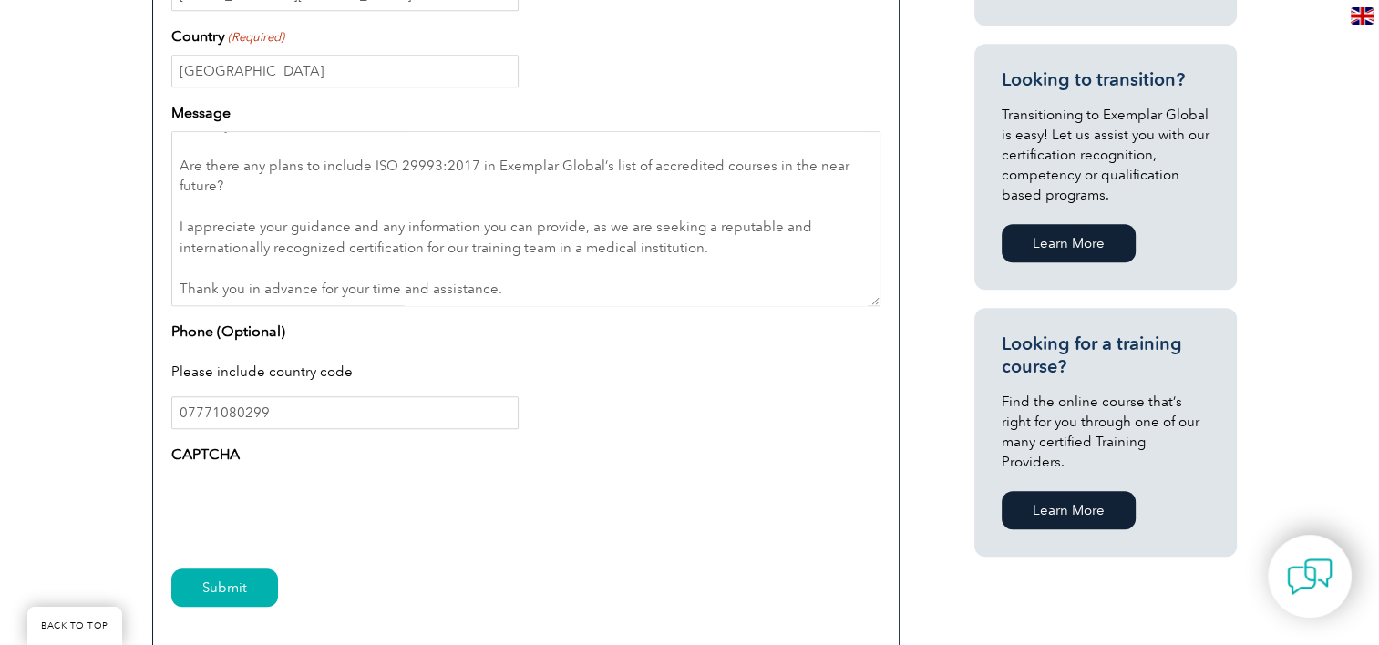
scroll to position [933, 0]
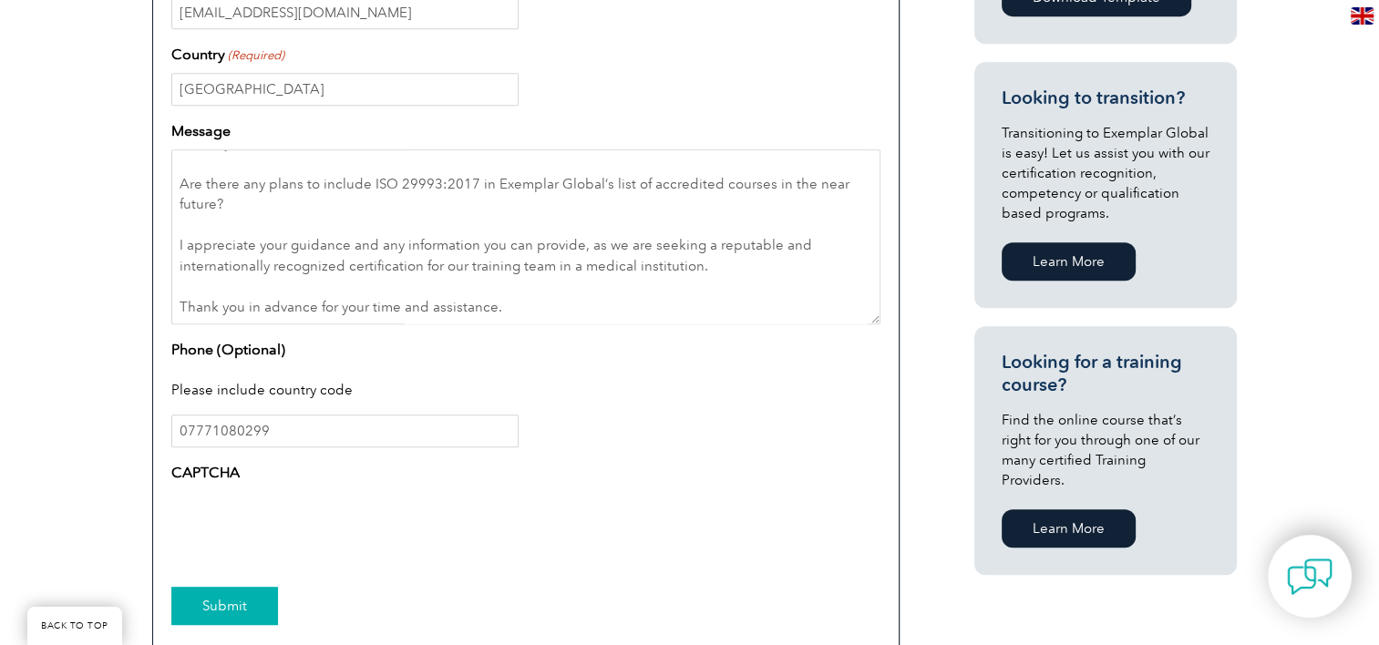
click at [203, 607] on input "Submit" at bounding box center [224, 606] width 107 height 38
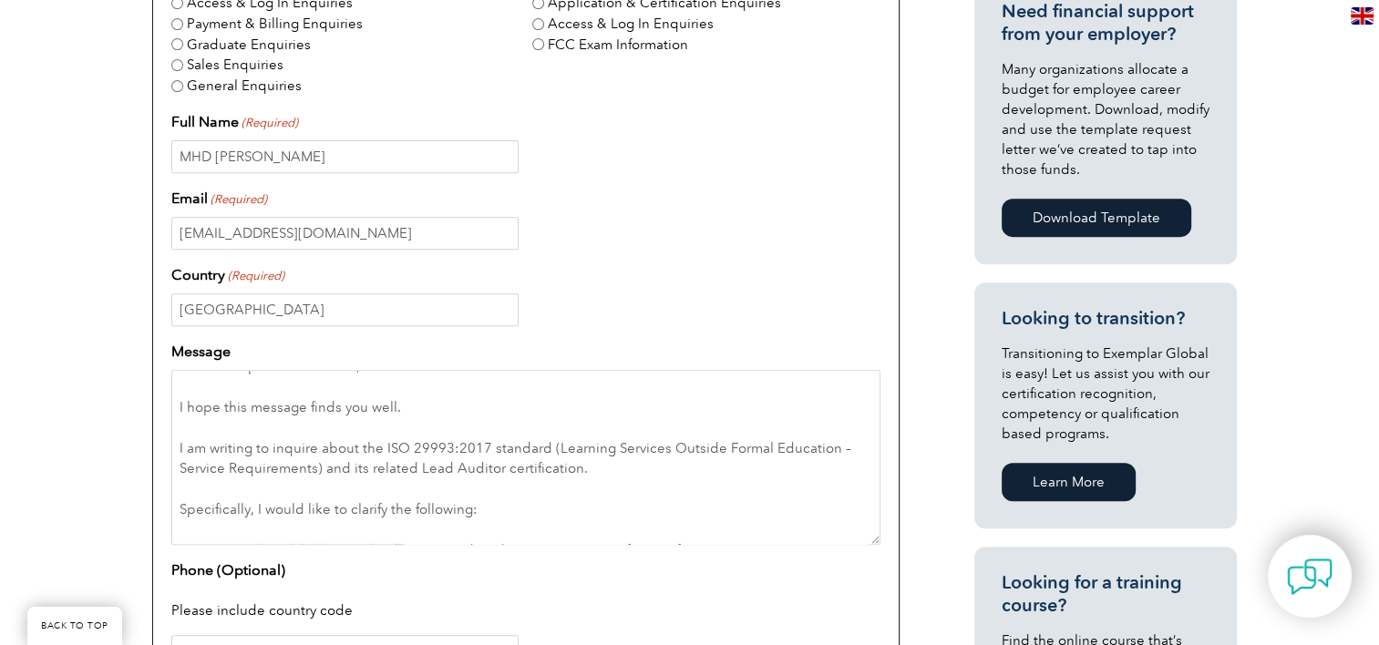
scroll to position [0, 0]
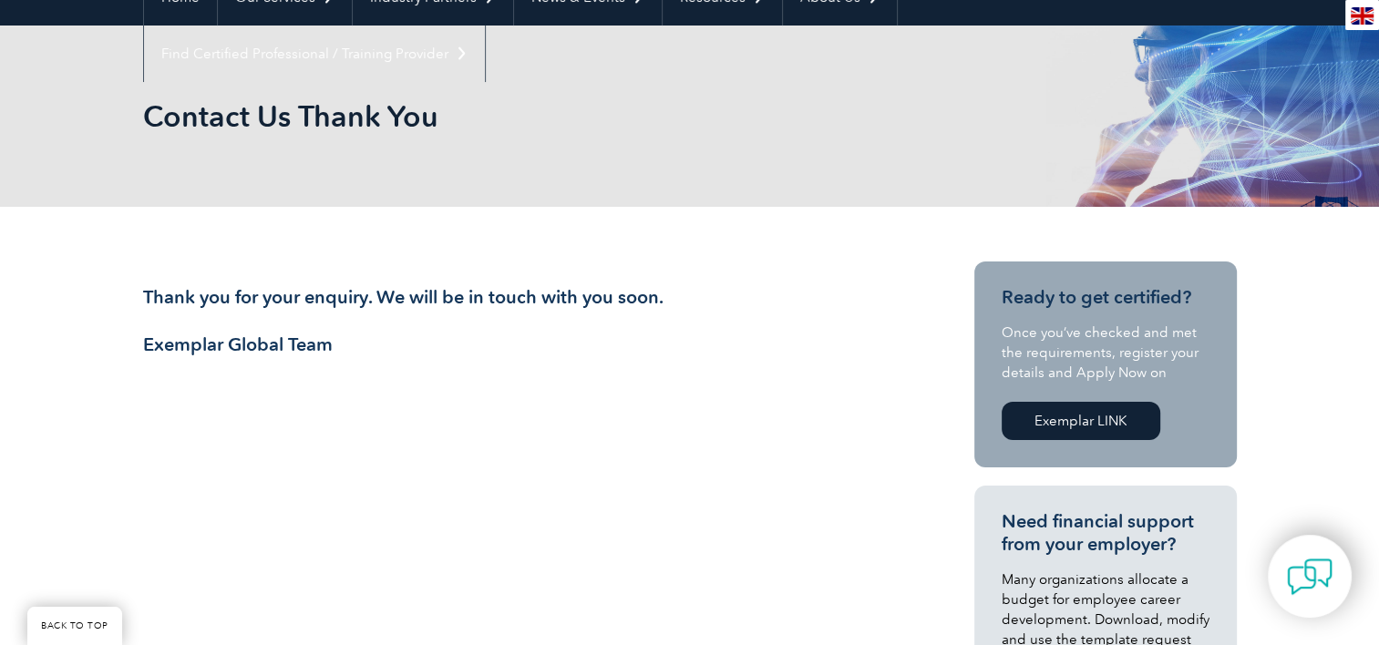
scroll to position [277, 0]
